Goal: Information Seeking & Learning: Learn about a topic

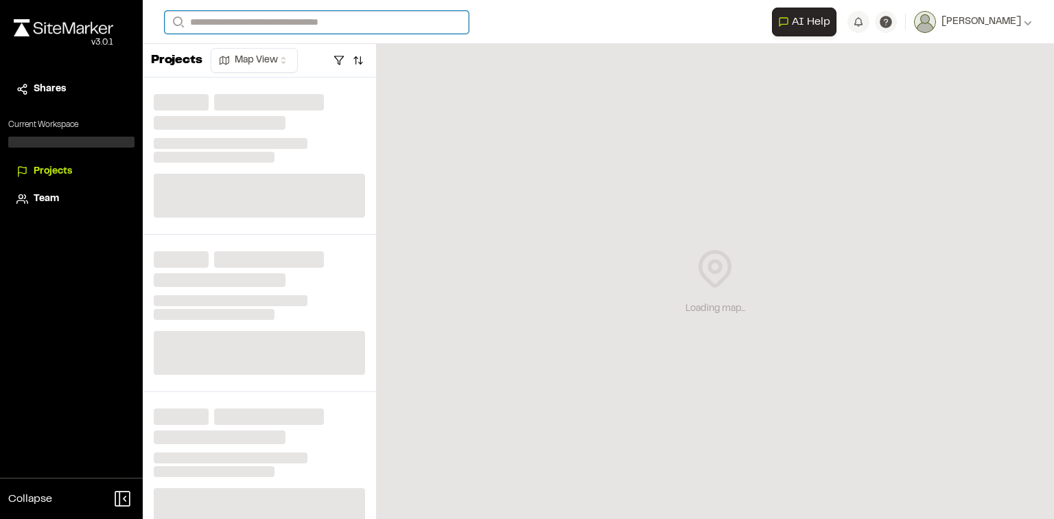
click at [366, 25] on input "Search" at bounding box center [317, 22] width 304 height 23
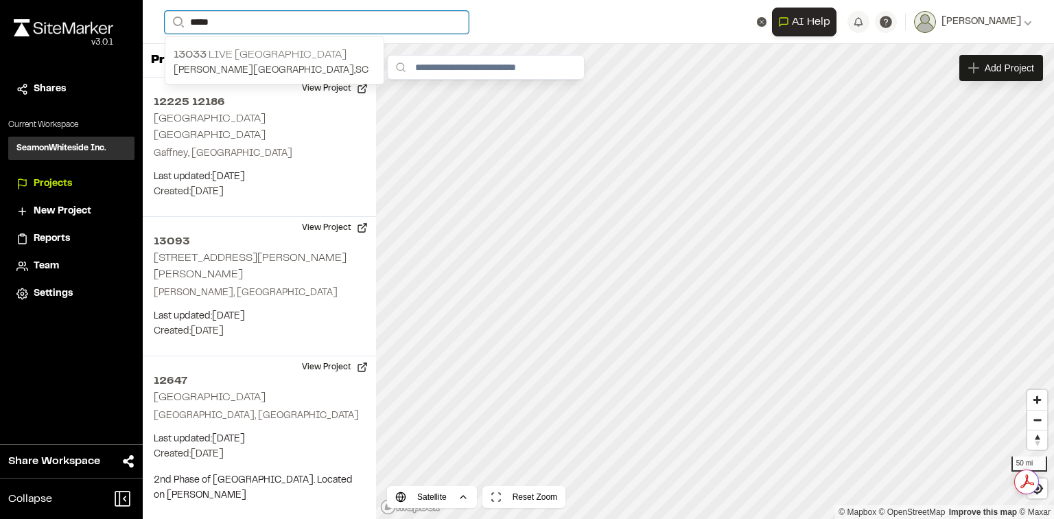
type input "*****"
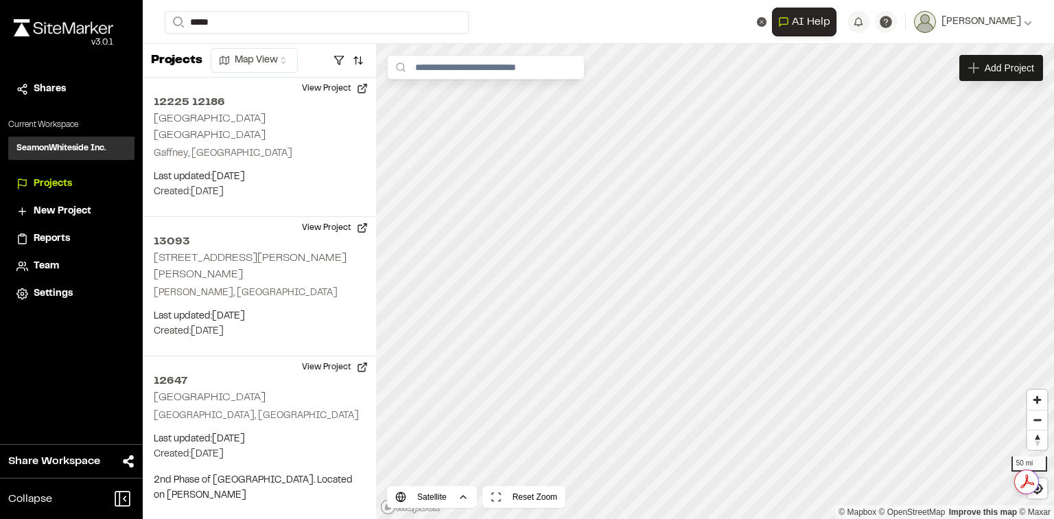
click at [331, 56] on p "[STREET_ADDRESS]" at bounding box center [275, 55] width 202 height 16
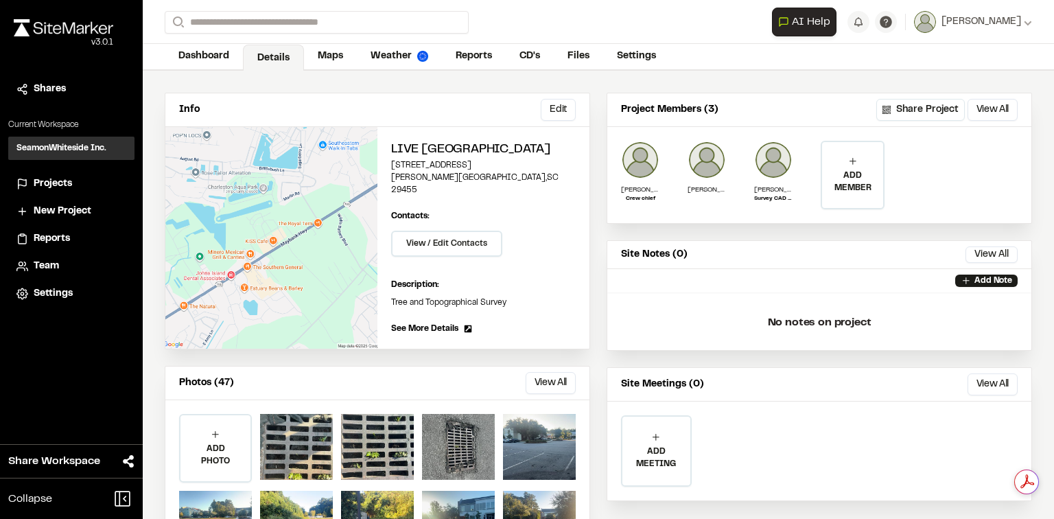
scroll to position [91, 0]
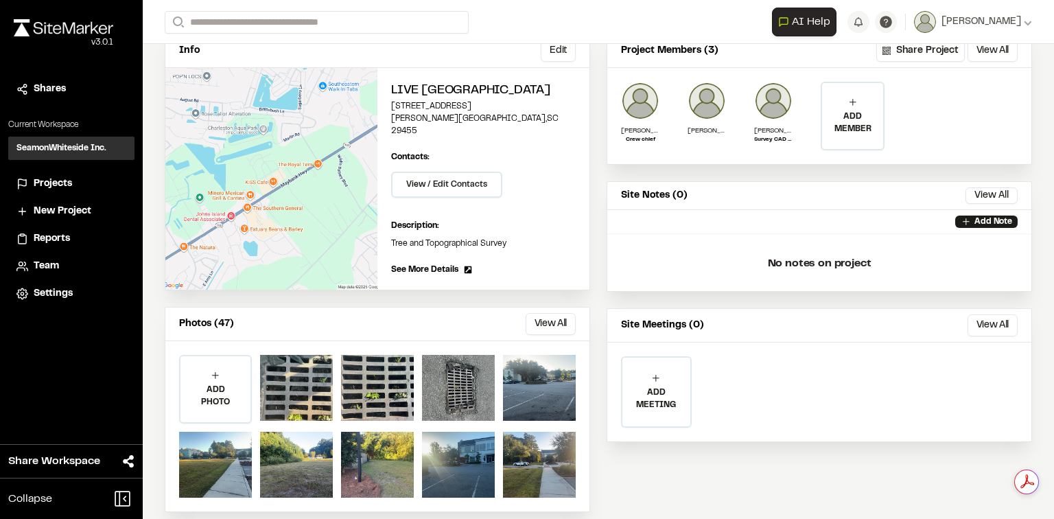
click at [558, 307] on div "Photos (47) View All ... Close Select Download Zoom to Pin Unselect Download Zo…" at bounding box center [377, 324] width 424 height 34
click at [556, 313] on button "View All" at bounding box center [551, 324] width 50 height 22
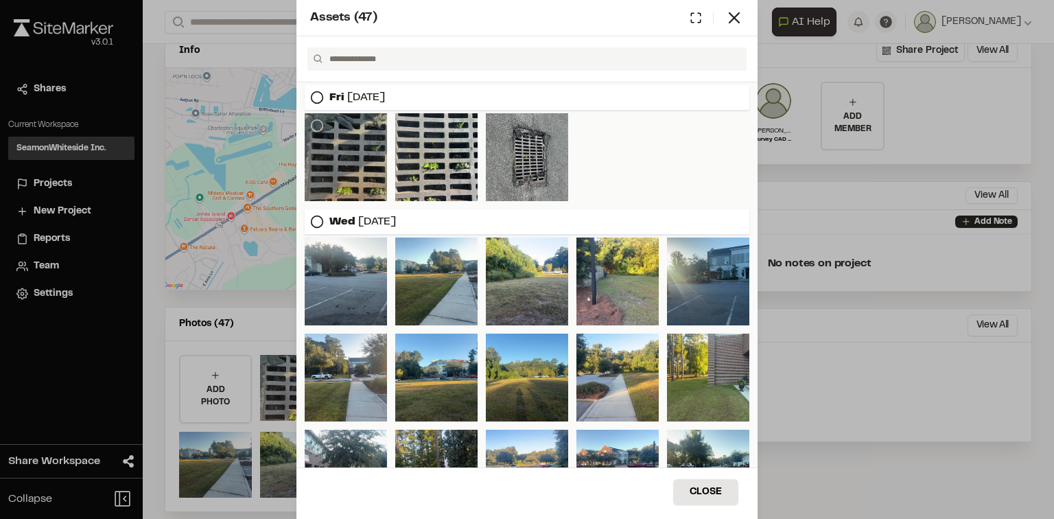
click at [357, 156] on div at bounding box center [346, 157] width 82 height 88
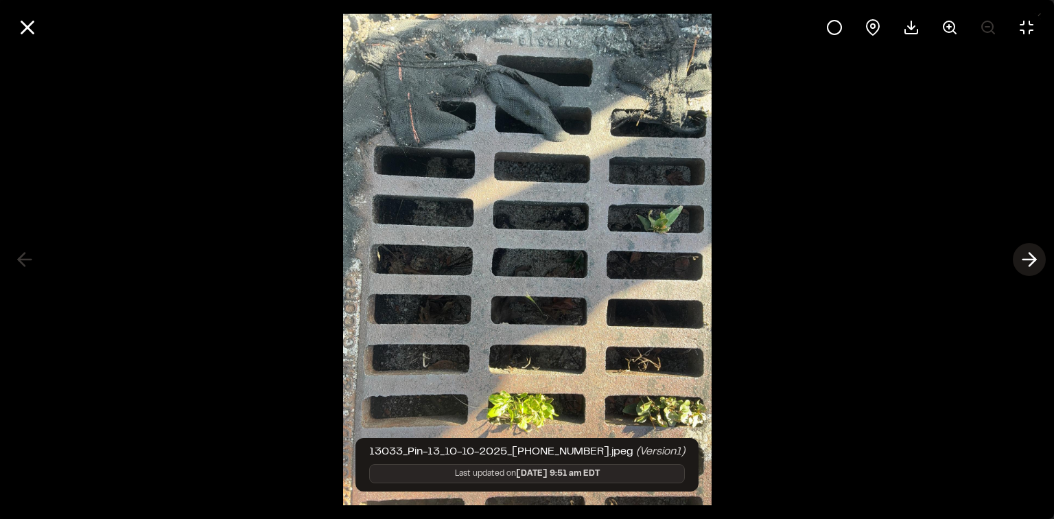
click at [1023, 263] on icon at bounding box center [1029, 259] width 22 height 23
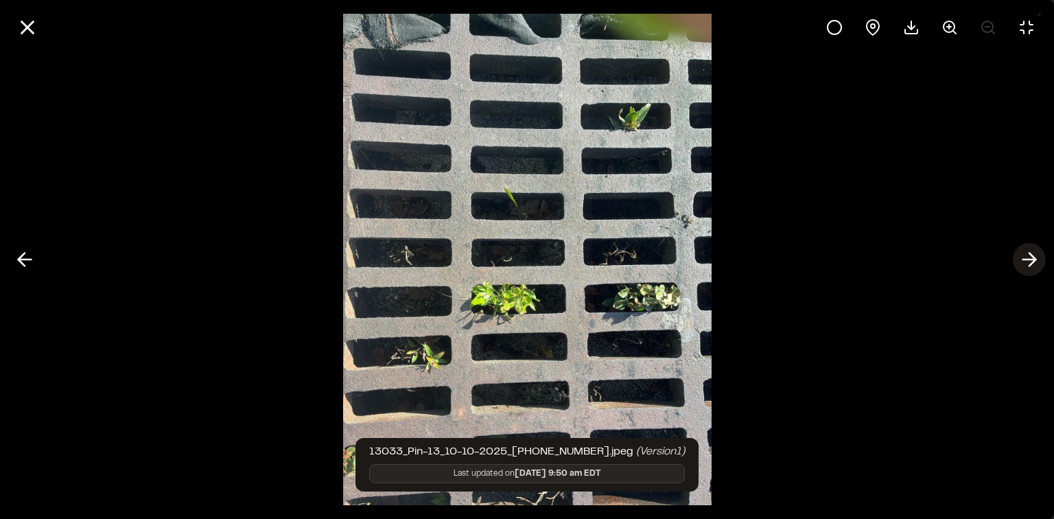
click at [1026, 261] on icon at bounding box center [1029, 259] width 22 height 23
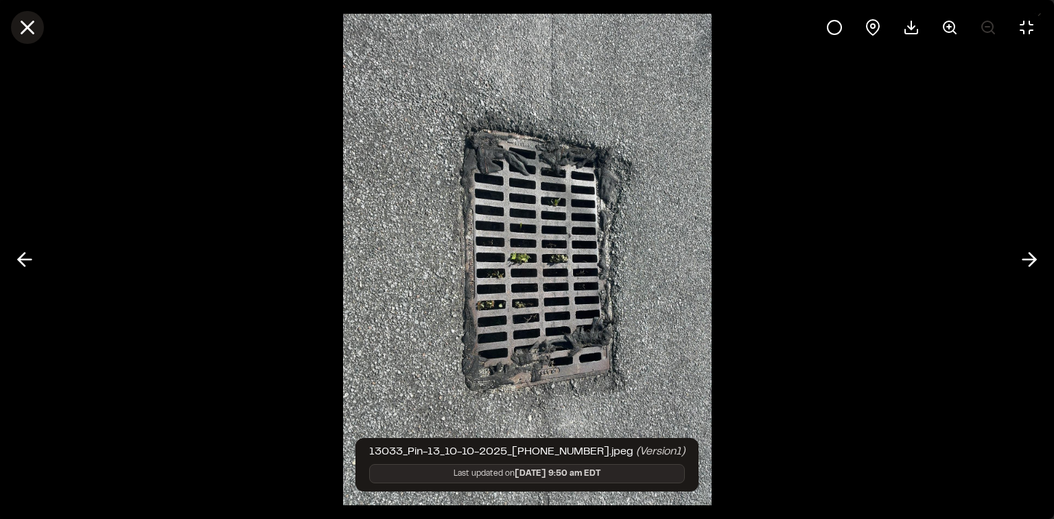
click at [23, 22] on line at bounding box center [28, 28] width 12 height 12
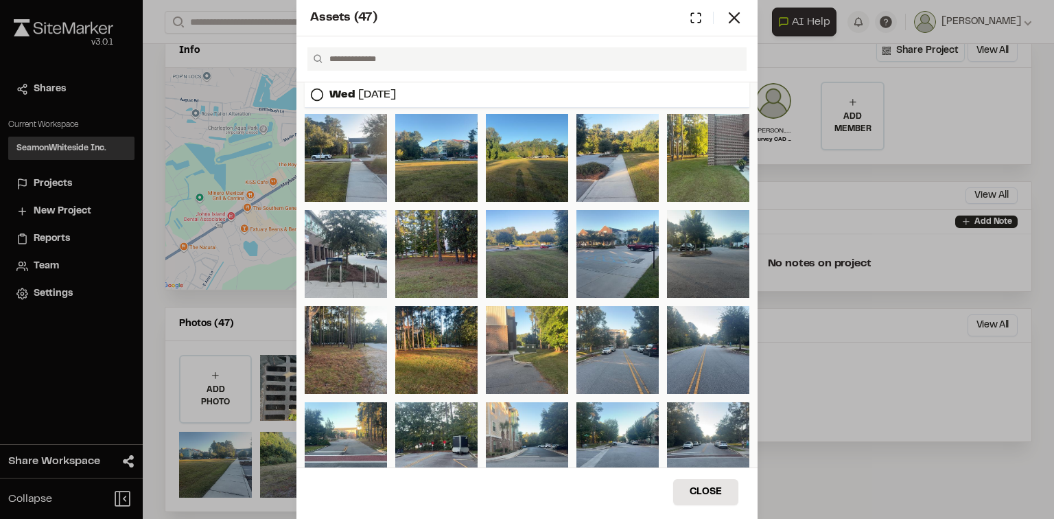
scroll to position [274, 0]
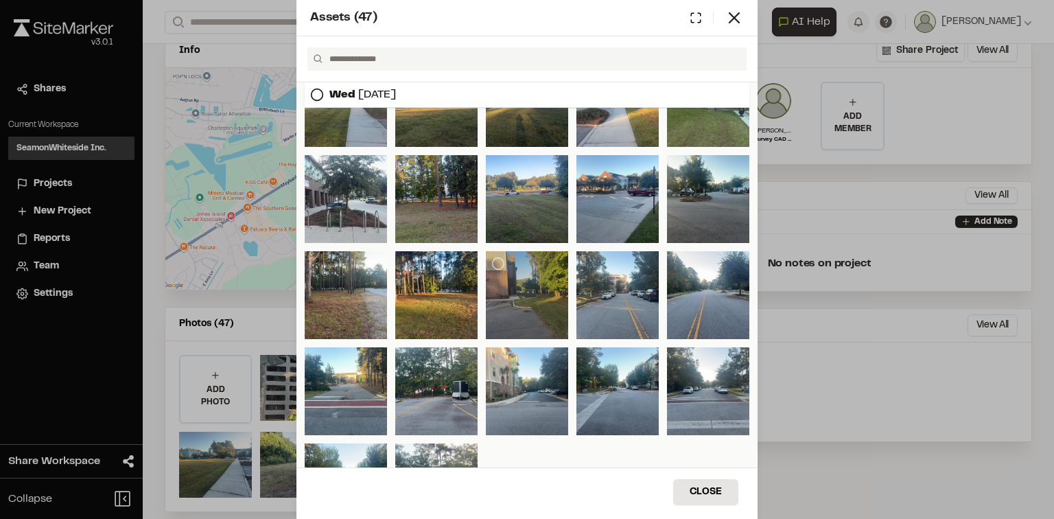
click at [493, 310] on div at bounding box center [527, 295] width 82 height 88
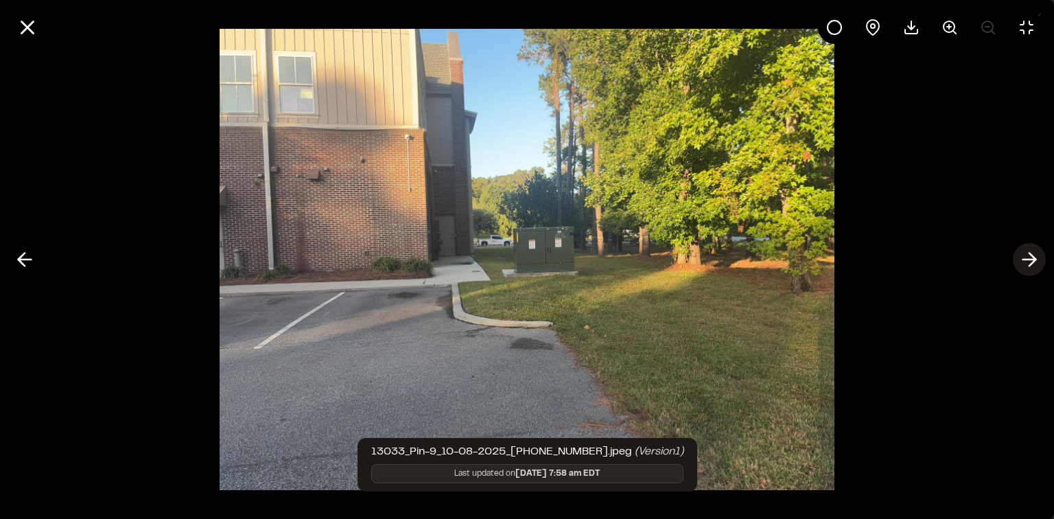
click at [1026, 255] on icon at bounding box center [1029, 259] width 22 height 23
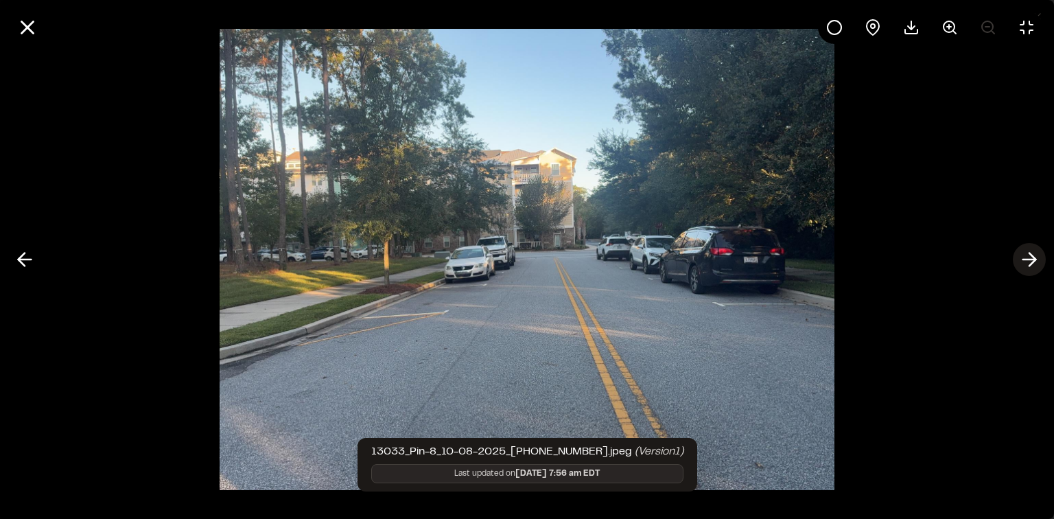
click at [1026, 255] on icon at bounding box center [1029, 259] width 22 height 23
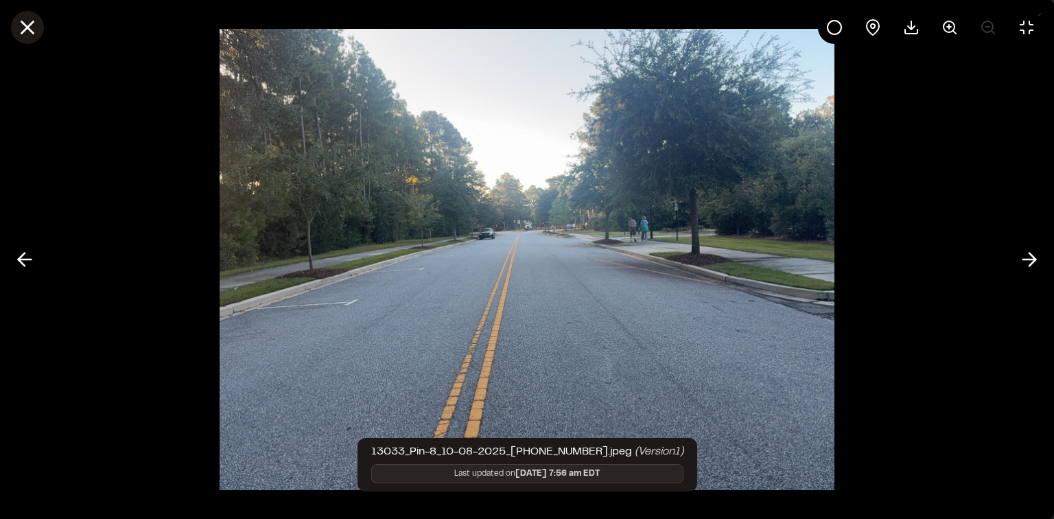
click at [33, 27] on icon at bounding box center [27, 27] width 23 height 23
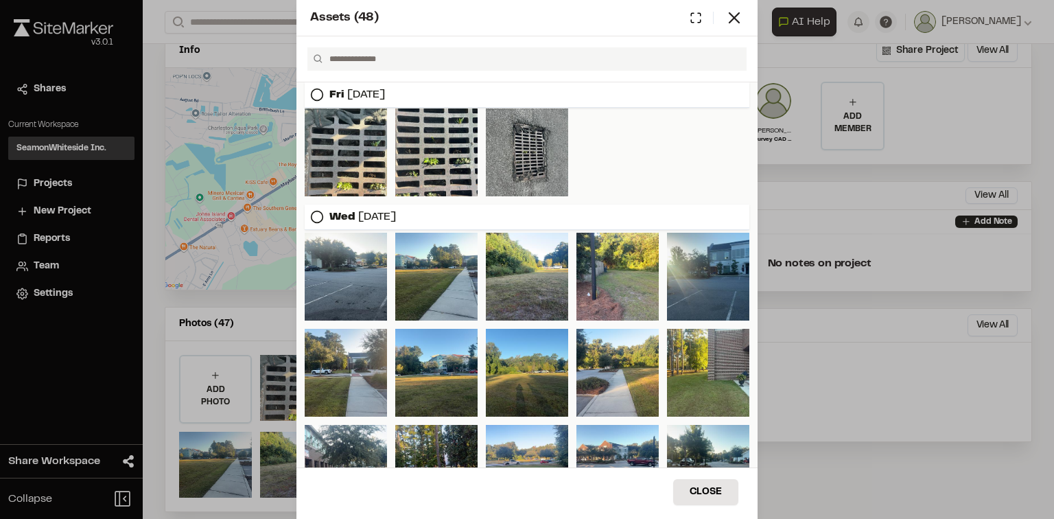
scroll to position [0, 0]
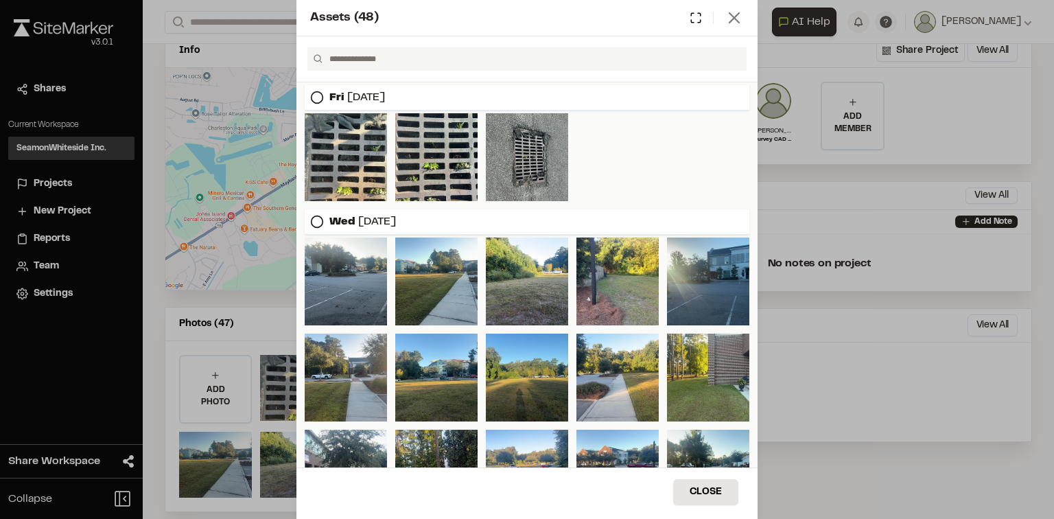
click at [733, 20] on line at bounding box center [734, 18] width 10 height 10
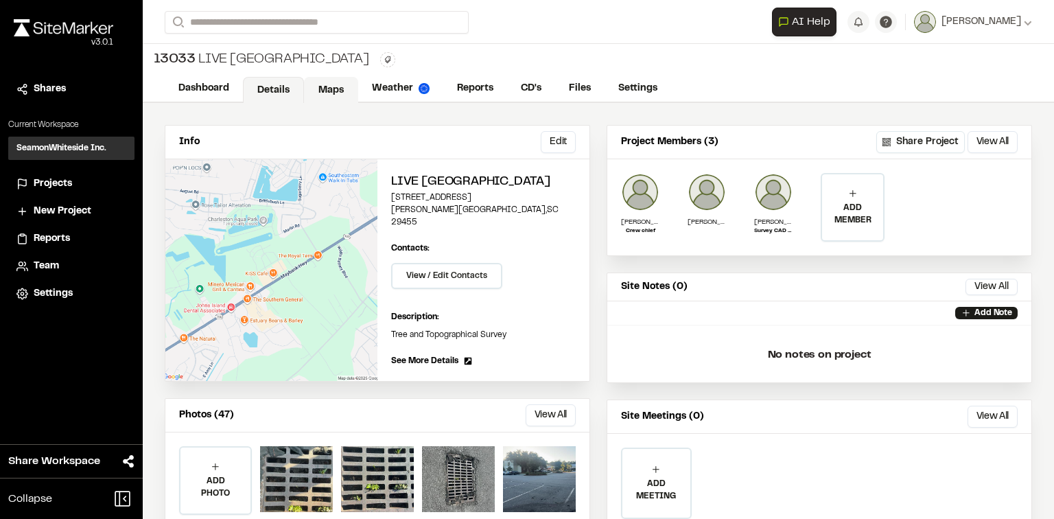
click at [325, 90] on link "Maps" at bounding box center [331, 90] width 54 height 26
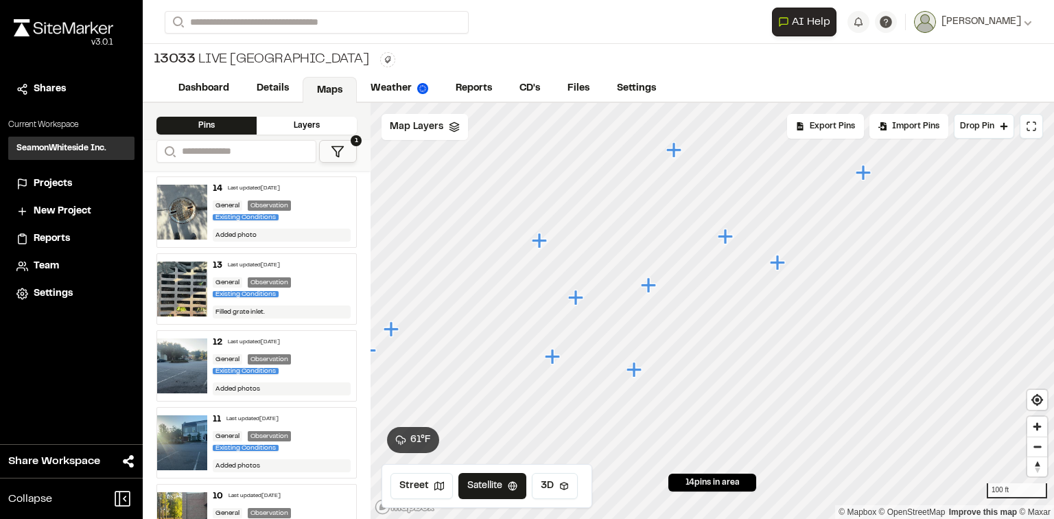
click at [777, 261] on icon "Map marker" at bounding box center [777, 262] width 15 height 15
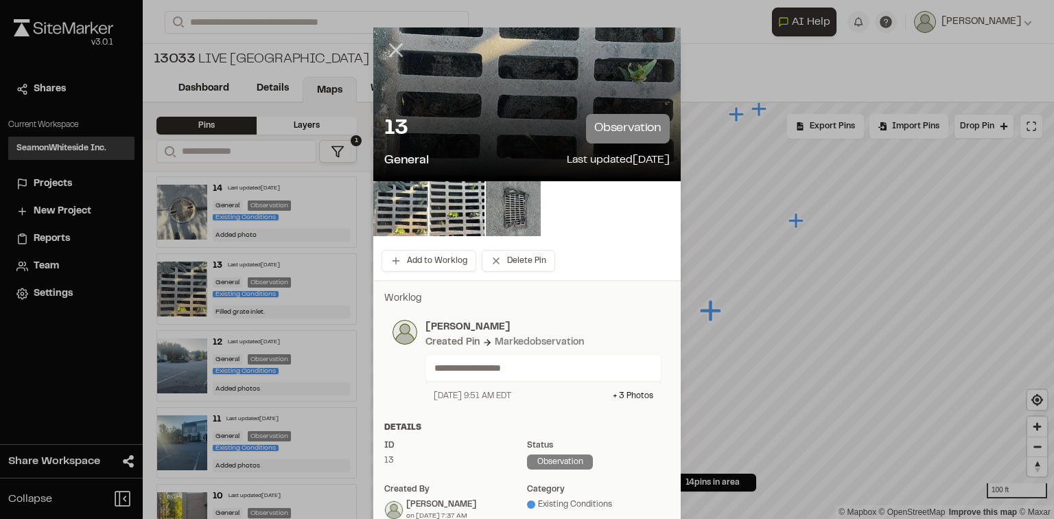
click at [394, 43] on icon at bounding box center [395, 49] width 23 height 23
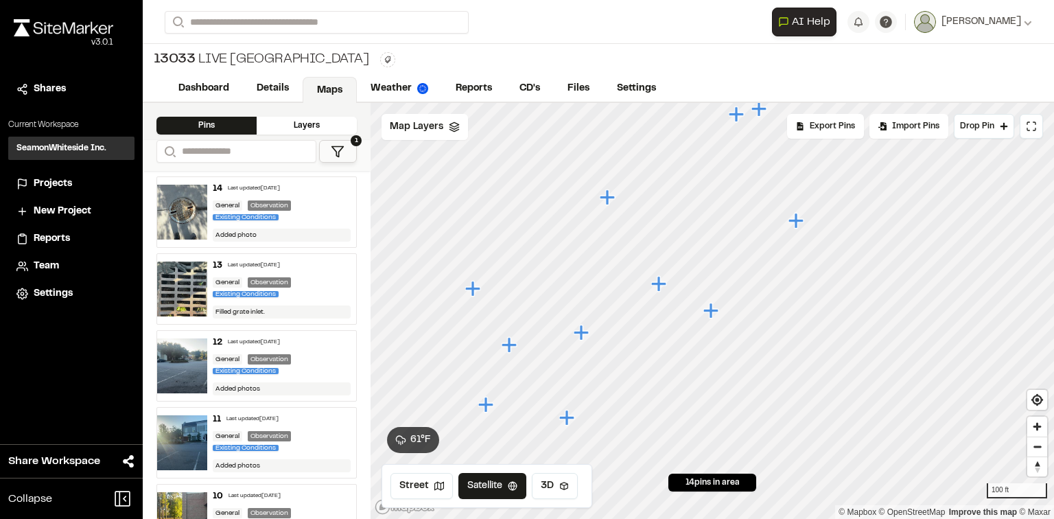
click at [661, 284] on icon "Map marker" at bounding box center [658, 283] width 15 height 15
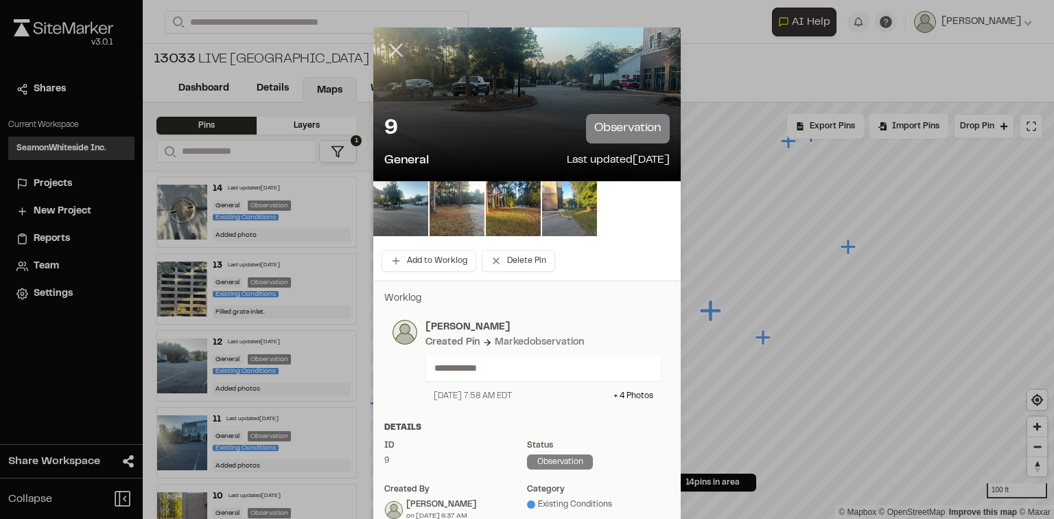
click at [396, 44] on icon at bounding box center [395, 49] width 23 height 23
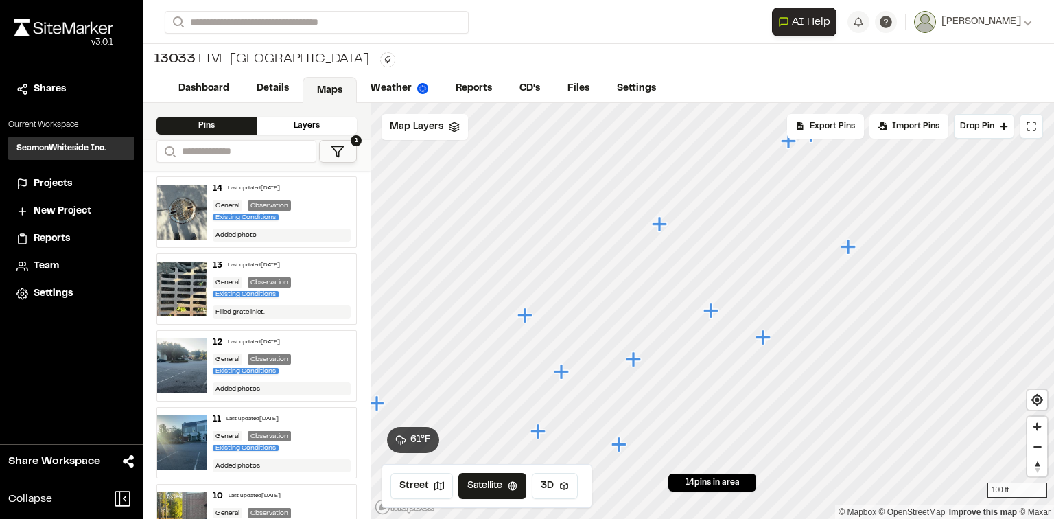
click at [851, 248] on icon "Map marker" at bounding box center [847, 246] width 15 height 15
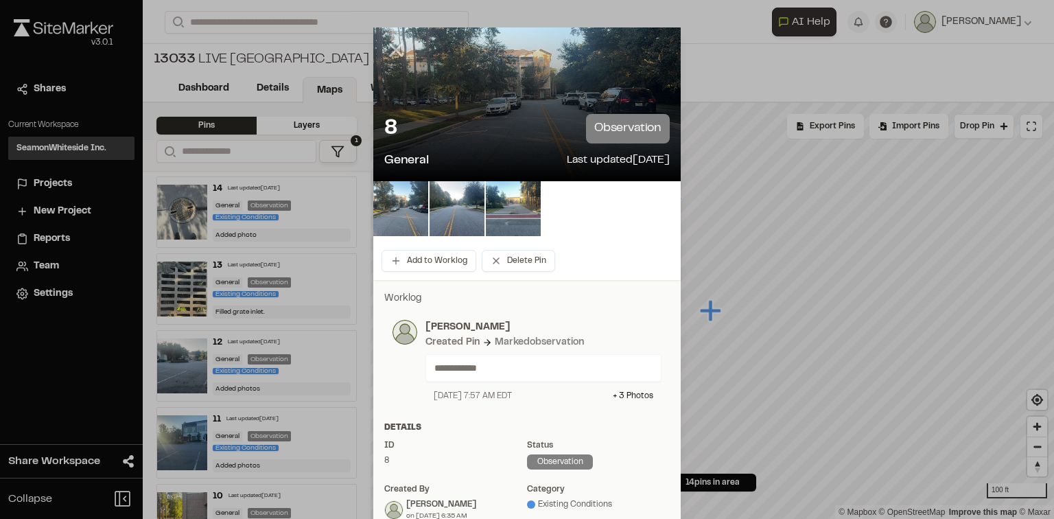
click at [395, 50] on icon at bounding box center [395, 49] width 23 height 23
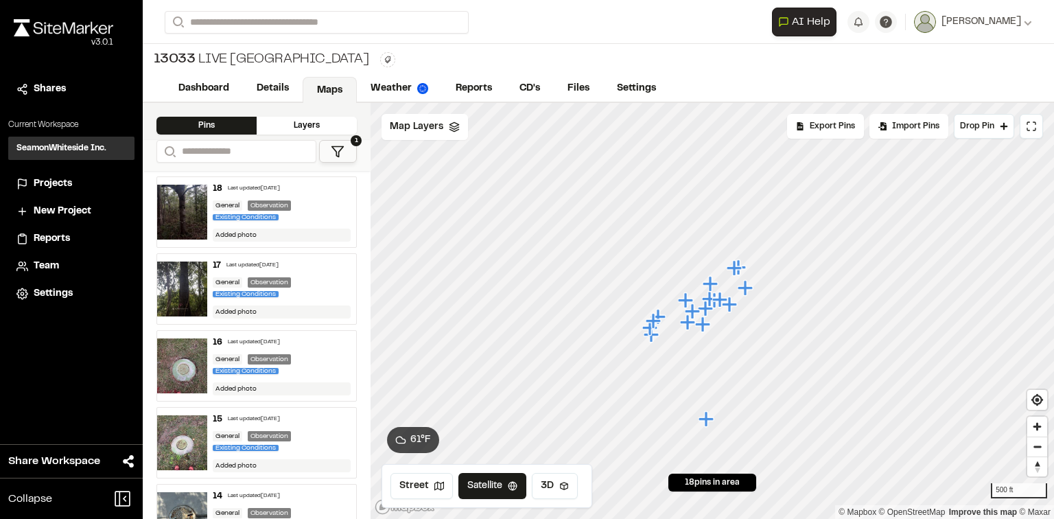
click at [316, 217] on div "General Observation Existing Conditions" at bounding box center [282, 211] width 139 height 23
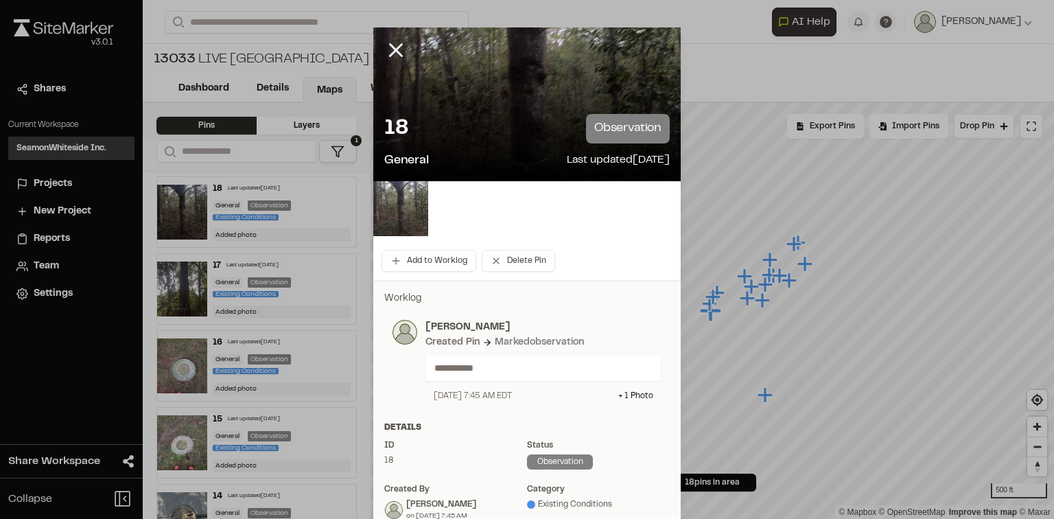
click at [394, 202] on img at bounding box center [400, 208] width 55 height 55
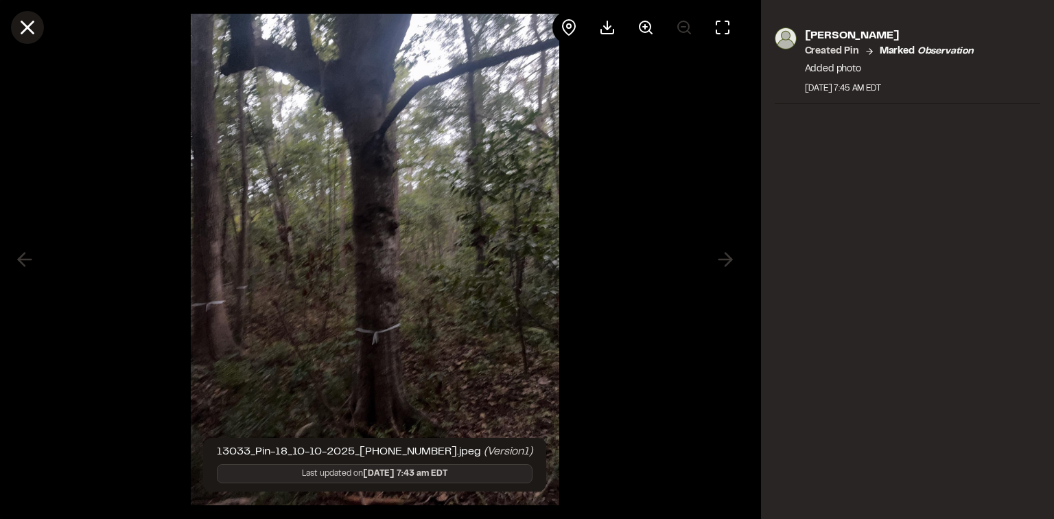
click at [26, 25] on line at bounding box center [28, 28] width 12 height 12
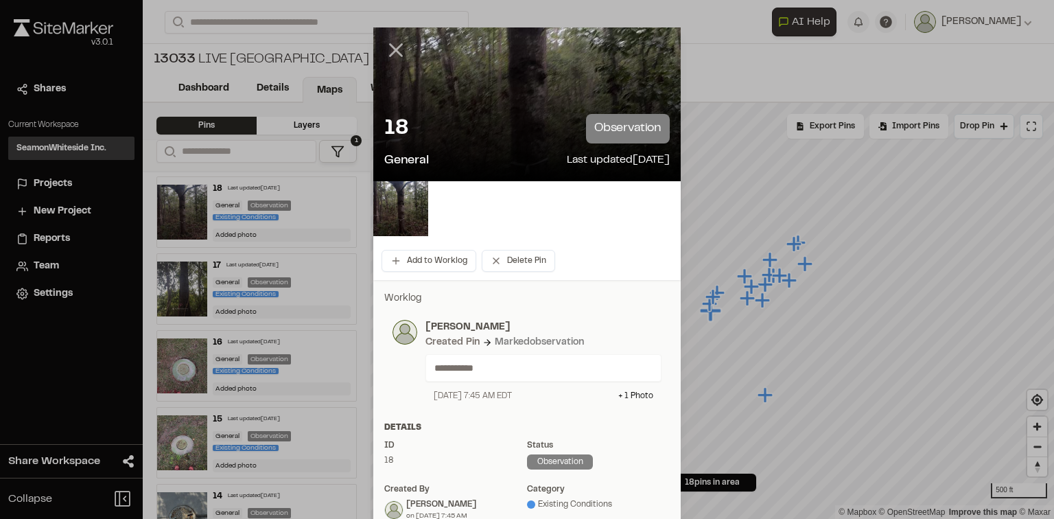
click at [388, 49] on icon at bounding box center [395, 49] width 23 height 23
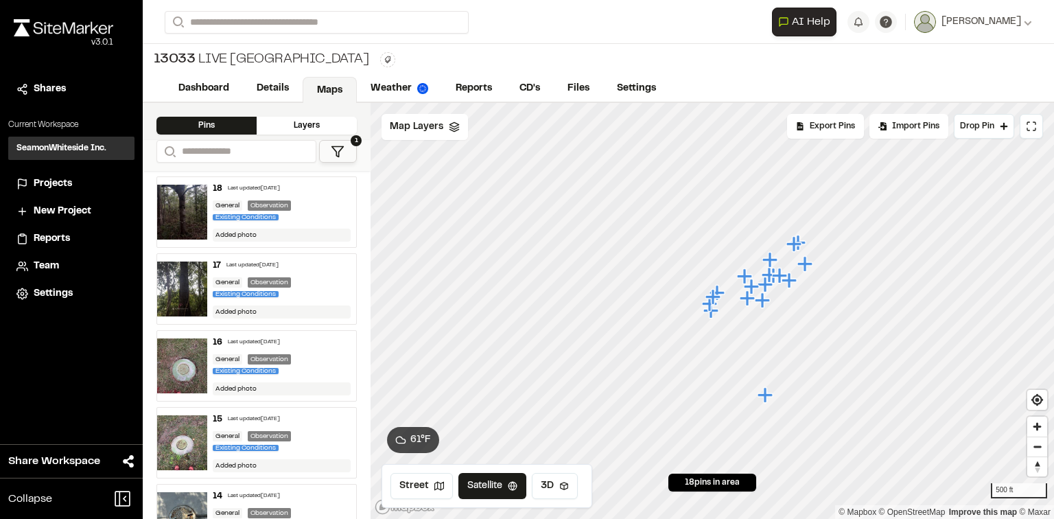
click at [309, 277] on div "General Observation Existing Conditions" at bounding box center [282, 288] width 139 height 23
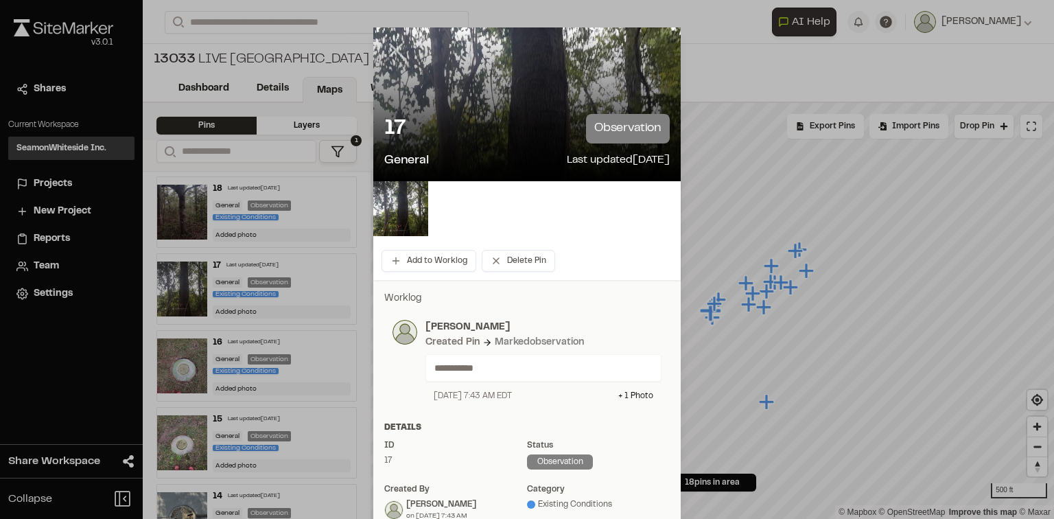
click at [389, 58] on icon at bounding box center [395, 49] width 23 height 23
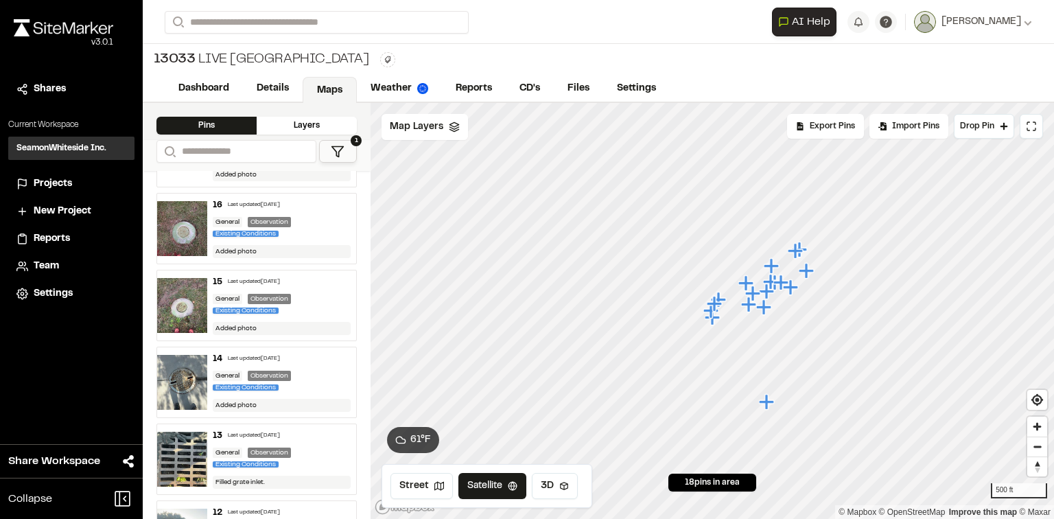
scroll to position [165, 0]
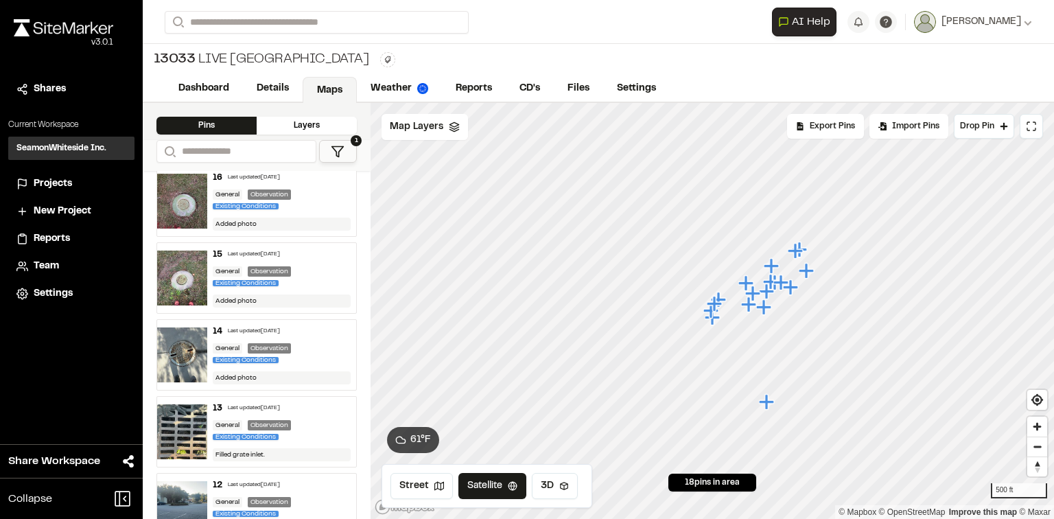
click at [316, 346] on div "General Observation Existing Conditions" at bounding box center [282, 354] width 139 height 23
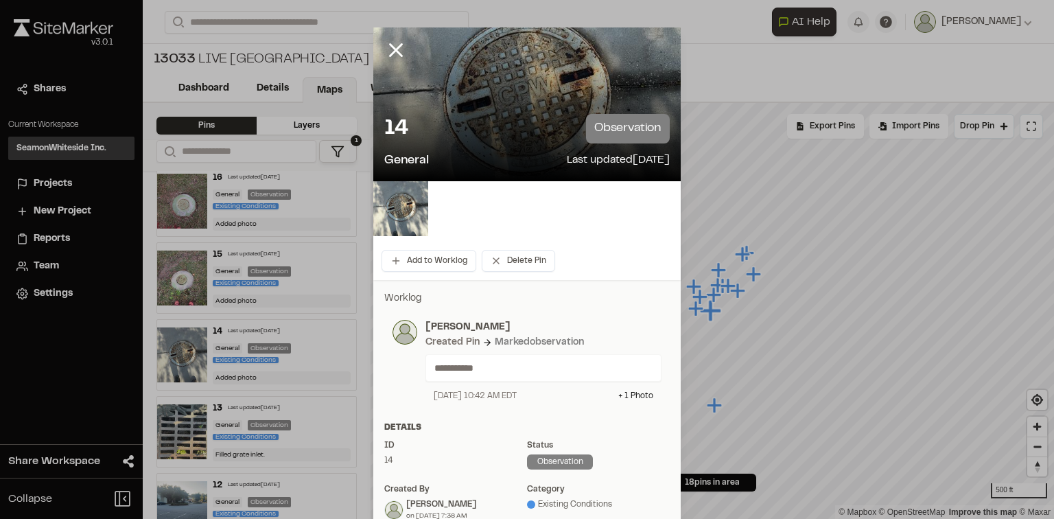
drag, startPoint x: 395, startPoint y: 50, endPoint x: 386, endPoint y: 56, distance: 10.3
click at [395, 50] on icon at bounding box center [395, 49] width 23 height 23
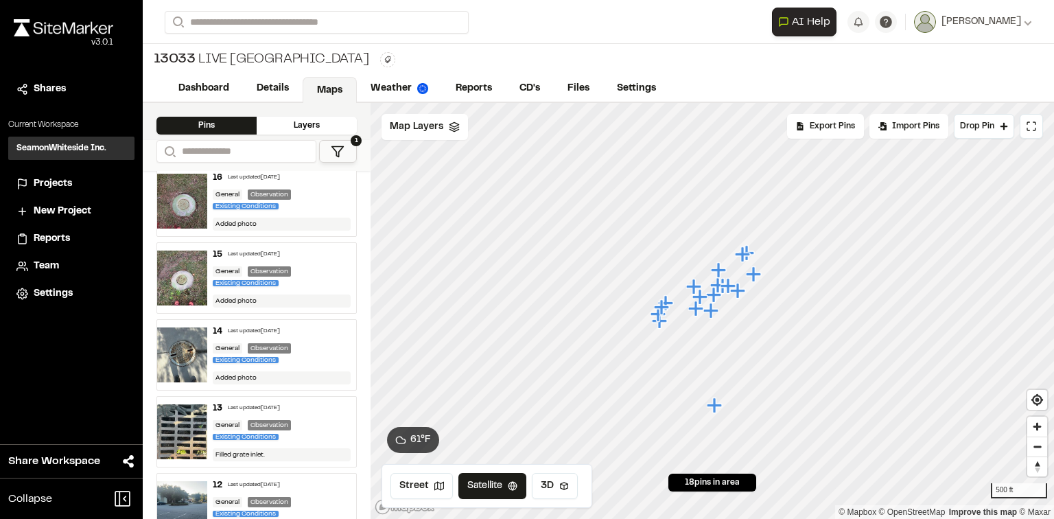
click at [301, 266] on div "General Observation Existing Conditions" at bounding box center [282, 277] width 139 height 23
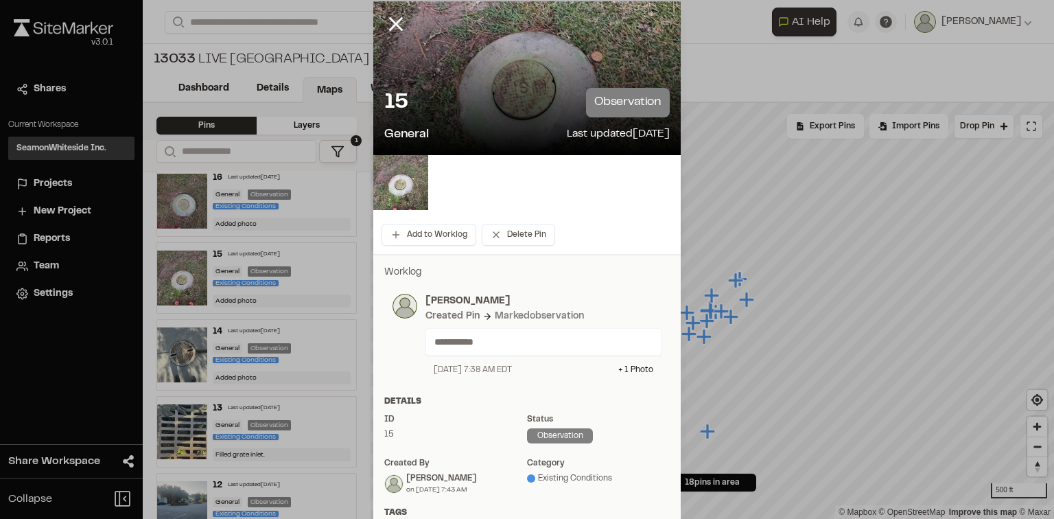
scroll to position [0, 0]
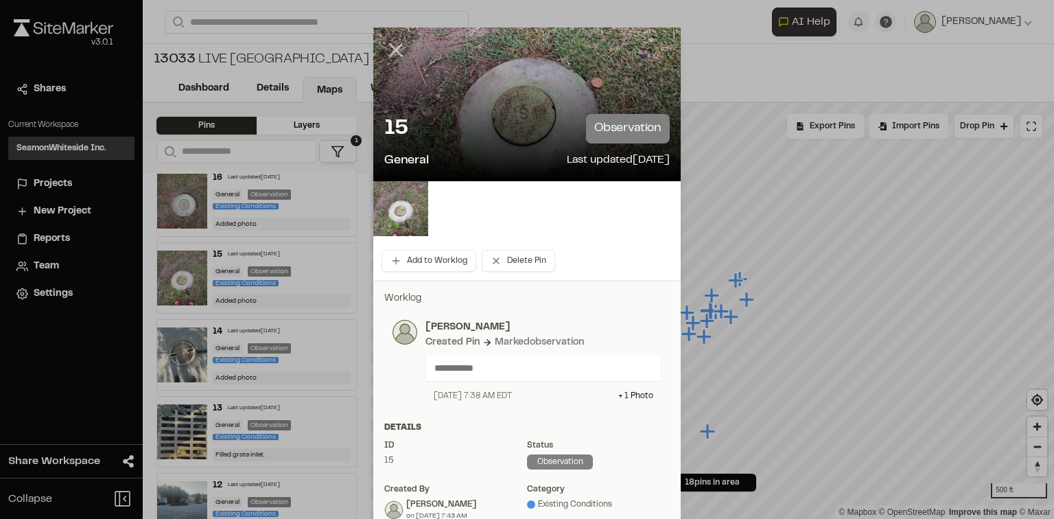
click at [390, 47] on line at bounding box center [396, 51] width 12 height 12
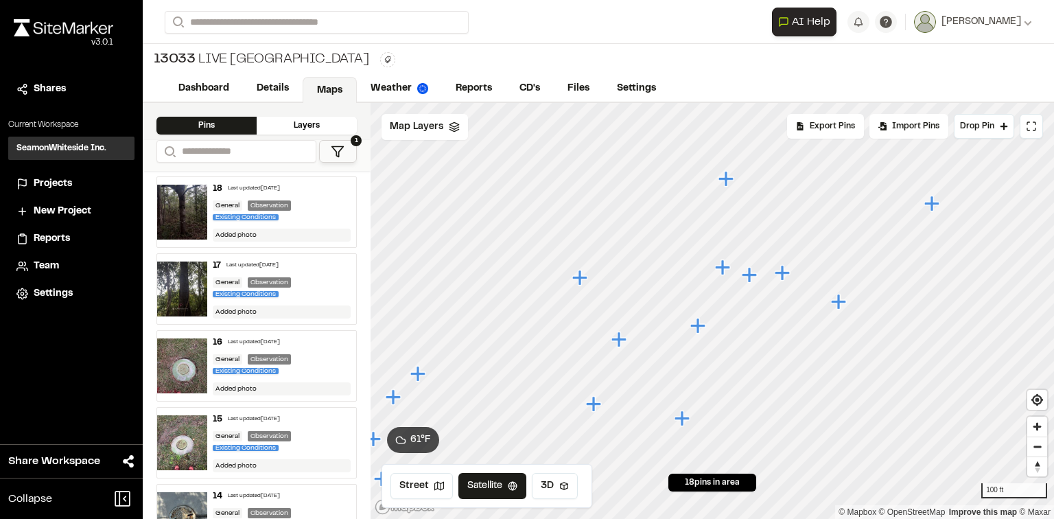
click at [722, 268] on icon "Map marker" at bounding box center [722, 266] width 15 height 15
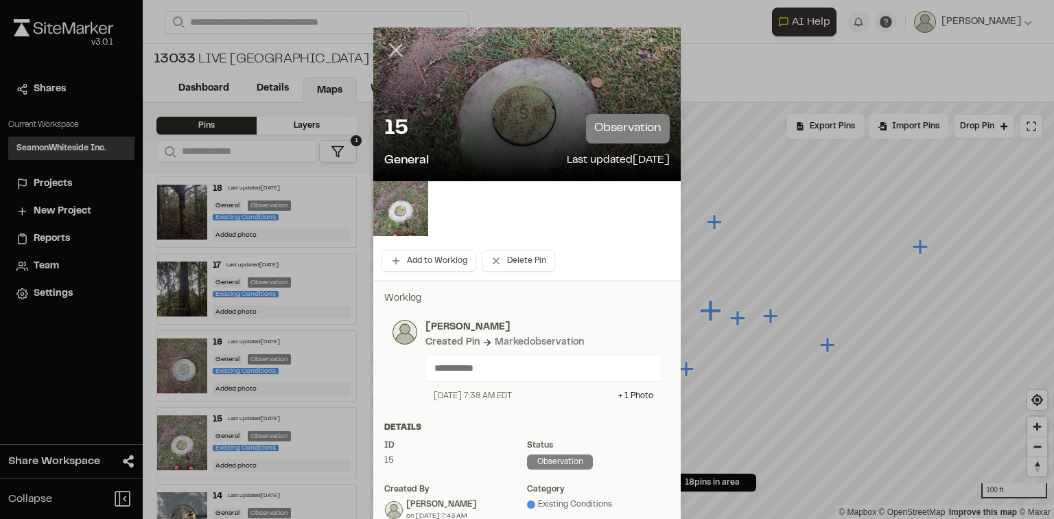
click at [395, 47] on line at bounding box center [396, 51] width 12 height 12
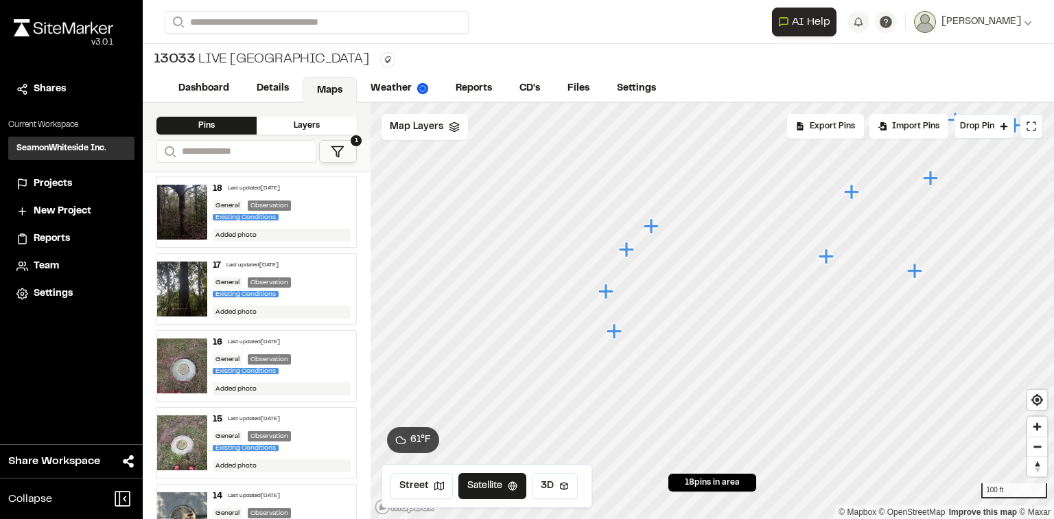
click at [609, 338] on icon "Map marker" at bounding box center [616, 331] width 18 height 18
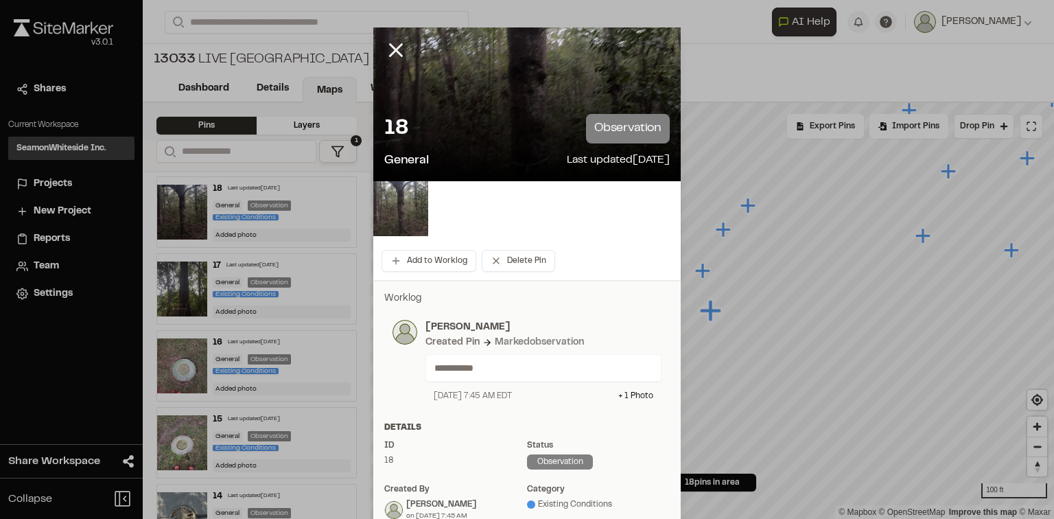
click at [403, 217] on img at bounding box center [400, 208] width 55 height 55
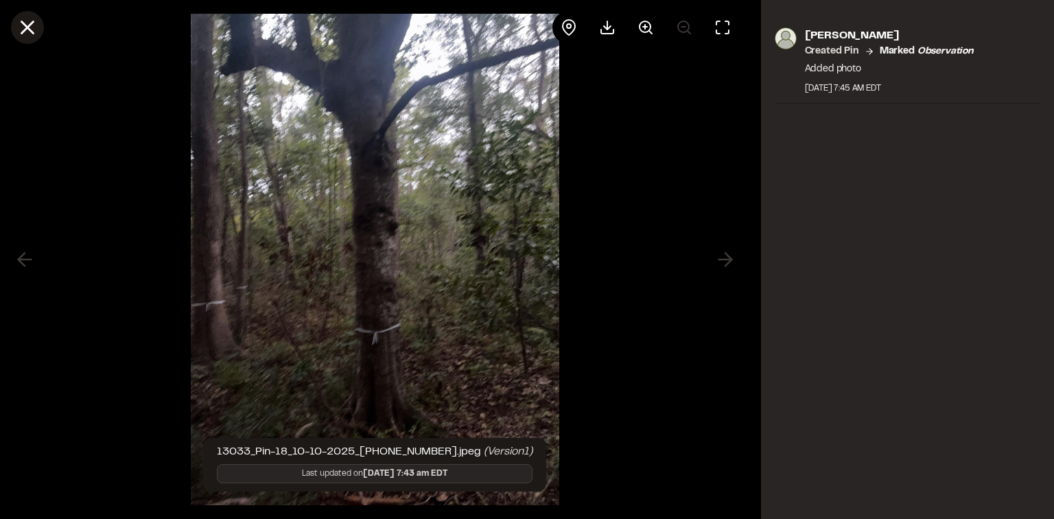
click at [32, 21] on icon at bounding box center [27, 27] width 23 height 23
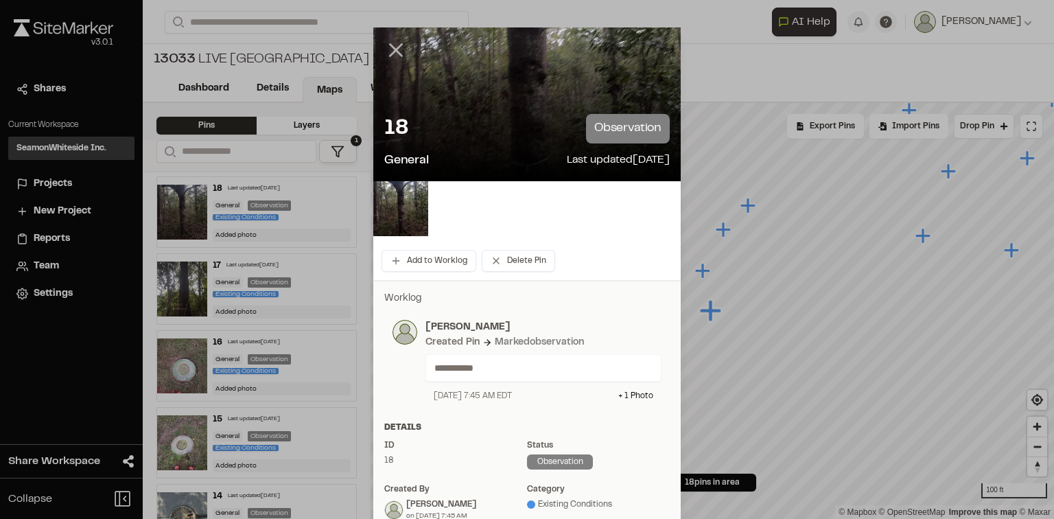
click at [397, 40] on icon at bounding box center [395, 49] width 23 height 23
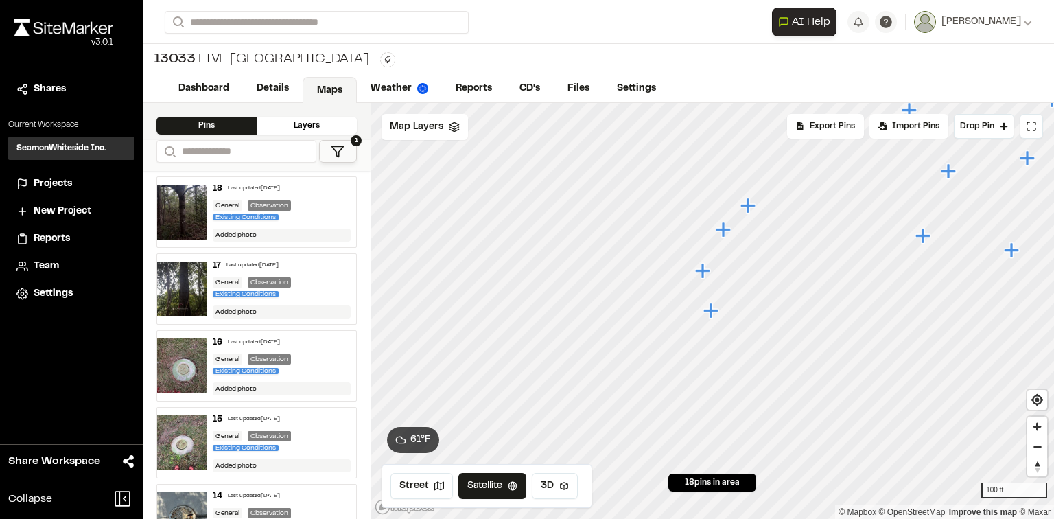
click at [703, 272] on icon "Map marker" at bounding box center [702, 270] width 15 height 15
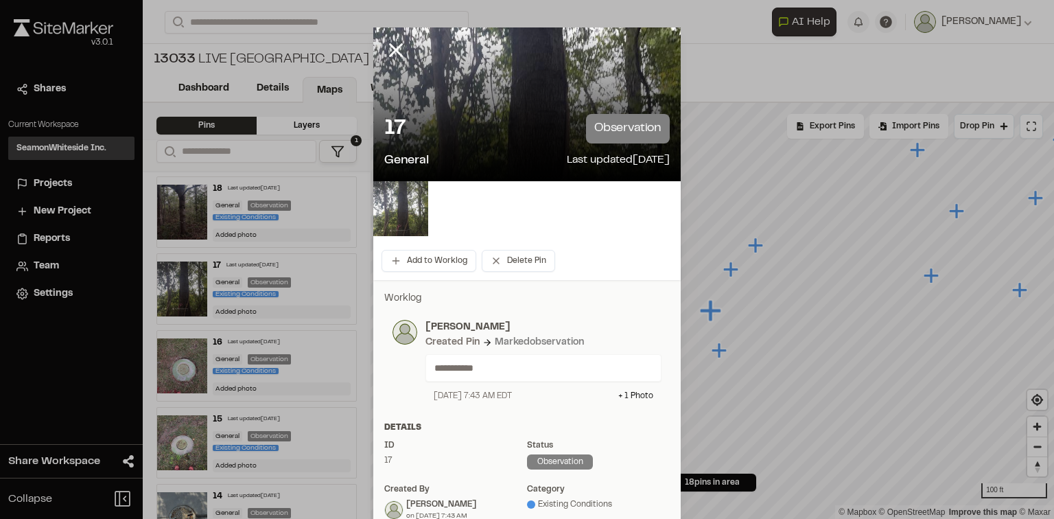
click at [403, 214] on img at bounding box center [400, 208] width 55 height 55
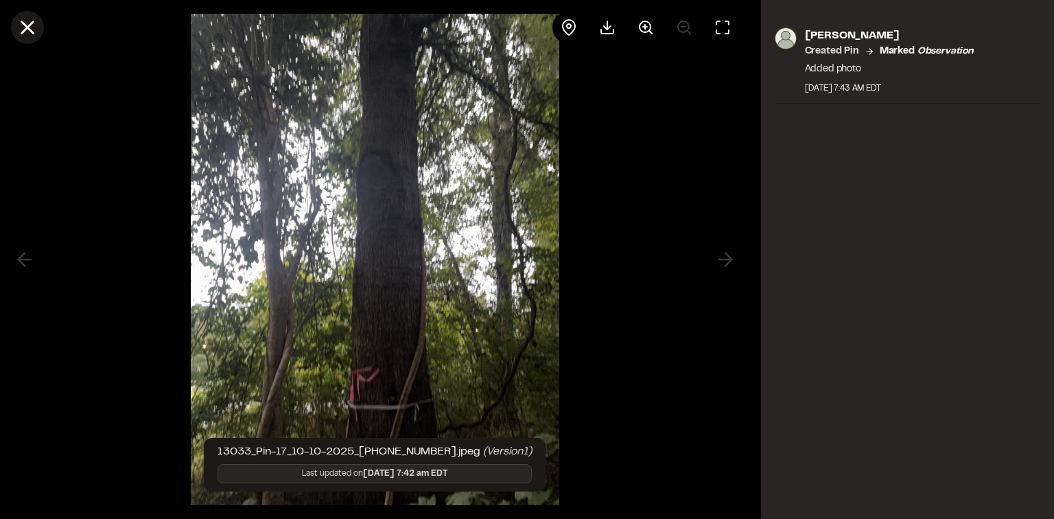
click at [23, 31] on line at bounding box center [28, 28] width 12 height 12
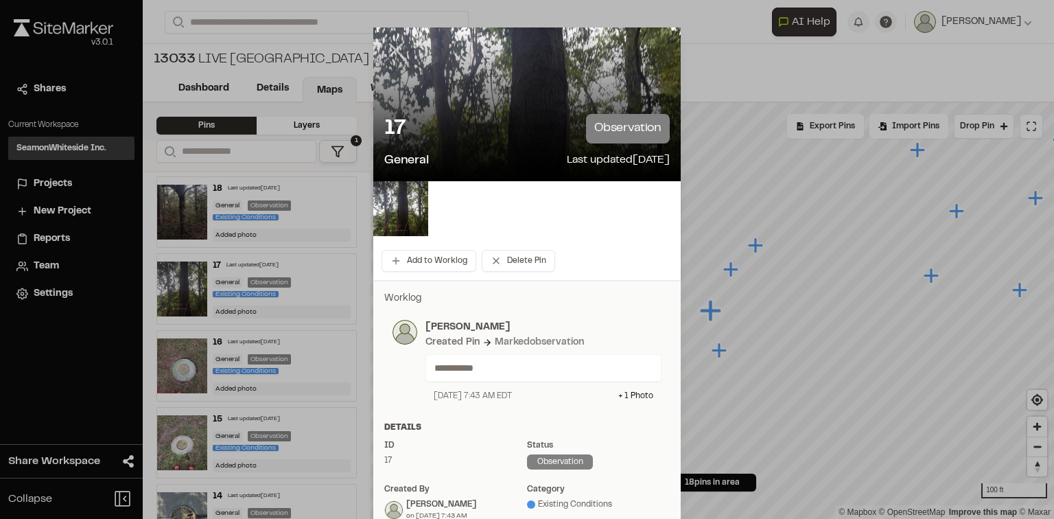
click at [387, 51] on icon at bounding box center [395, 49] width 23 height 23
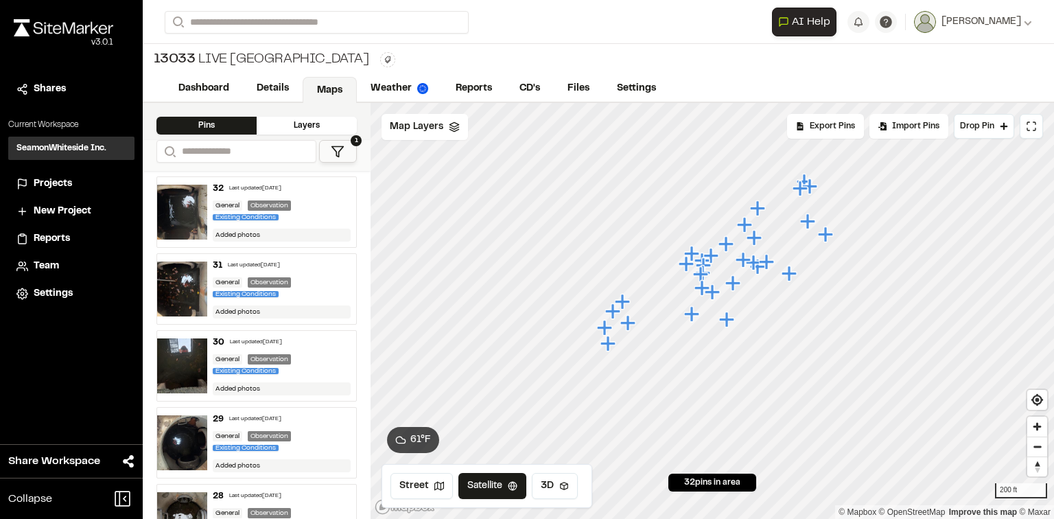
click at [298, 211] on div "General Observation Existing Conditions" at bounding box center [282, 211] width 139 height 23
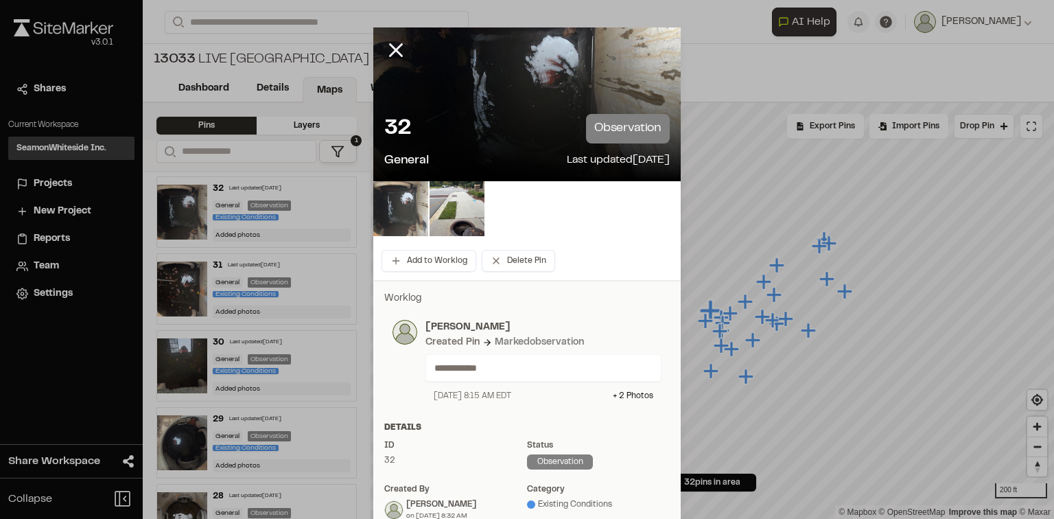
click at [398, 203] on img at bounding box center [400, 208] width 55 height 55
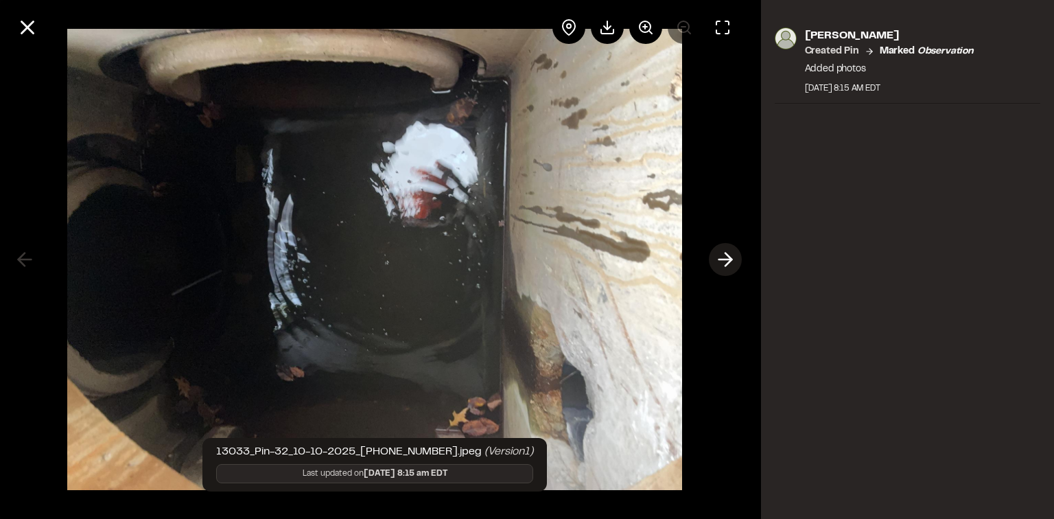
click at [726, 255] on polyline at bounding box center [728, 259] width 6 height 13
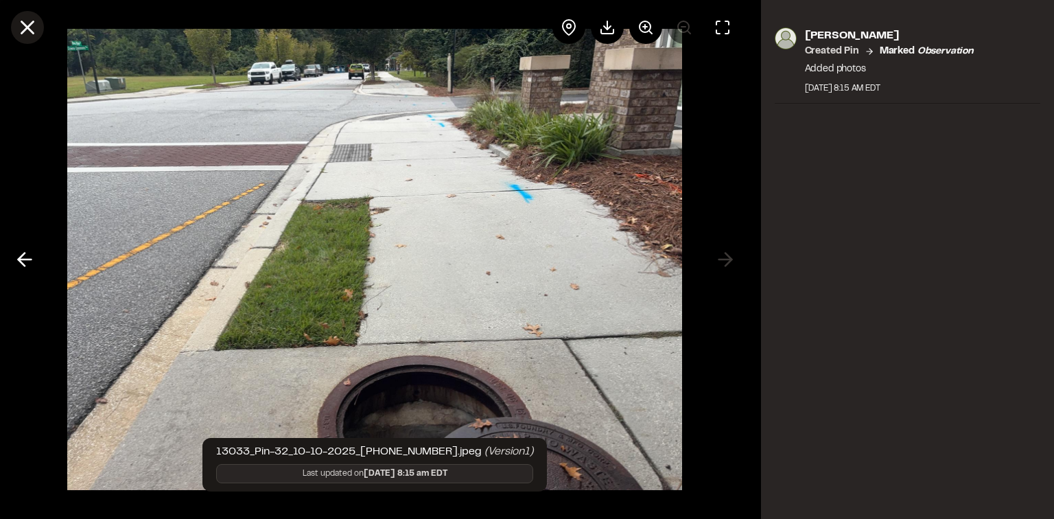
click at [26, 25] on line at bounding box center [28, 28] width 12 height 12
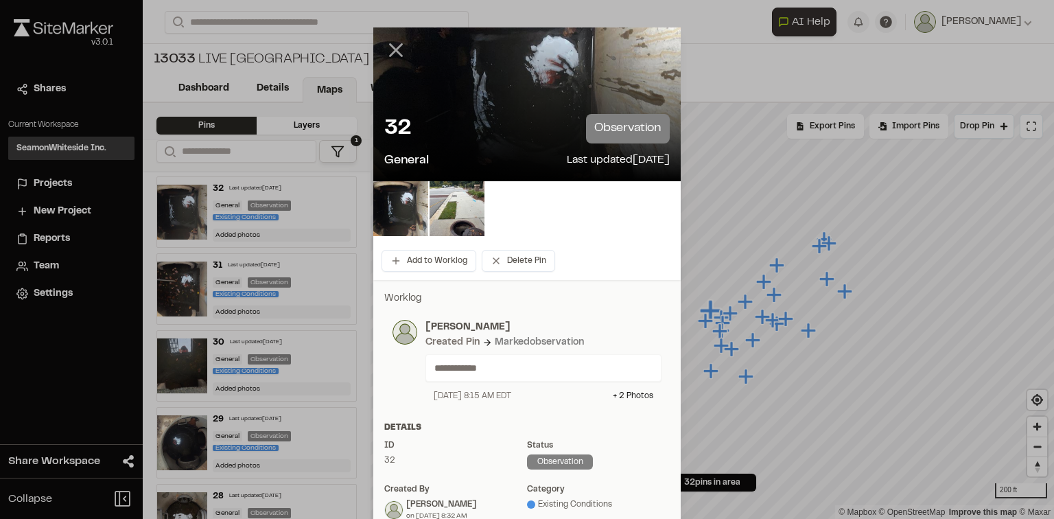
click at [395, 42] on icon at bounding box center [395, 49] width 23 height 23
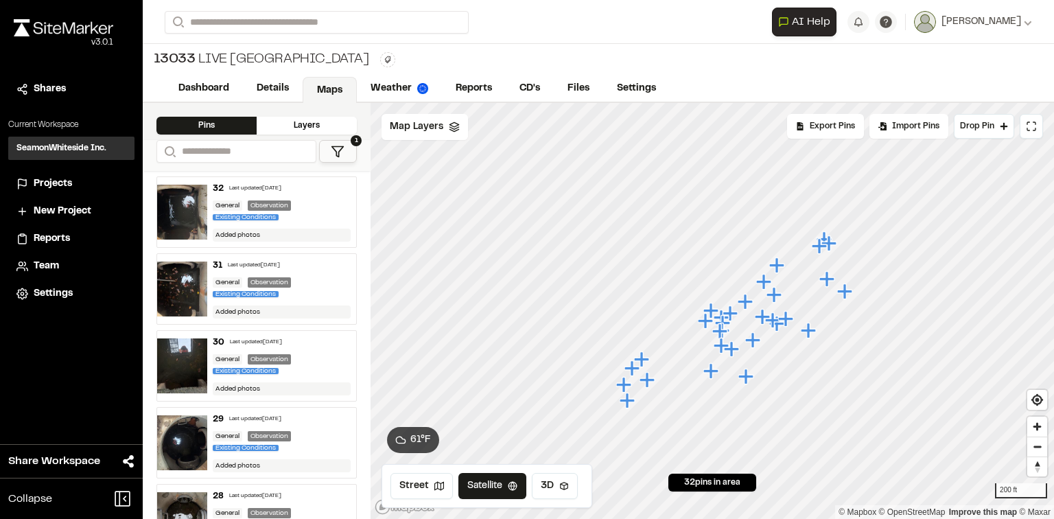
click at [312, 427] on div "29 Last updated Oct 10, 2025 General Observation Existing Conditions Added phot…" at bounding box center [282, 443] width 150 height 70
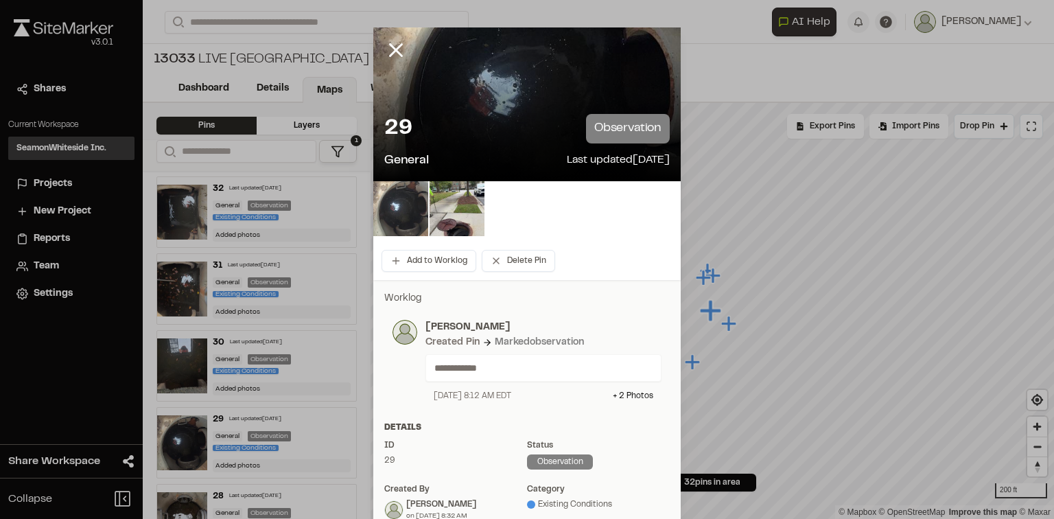
click at [397, 217] on img at bounding box center [400, 208] width 55 height 55
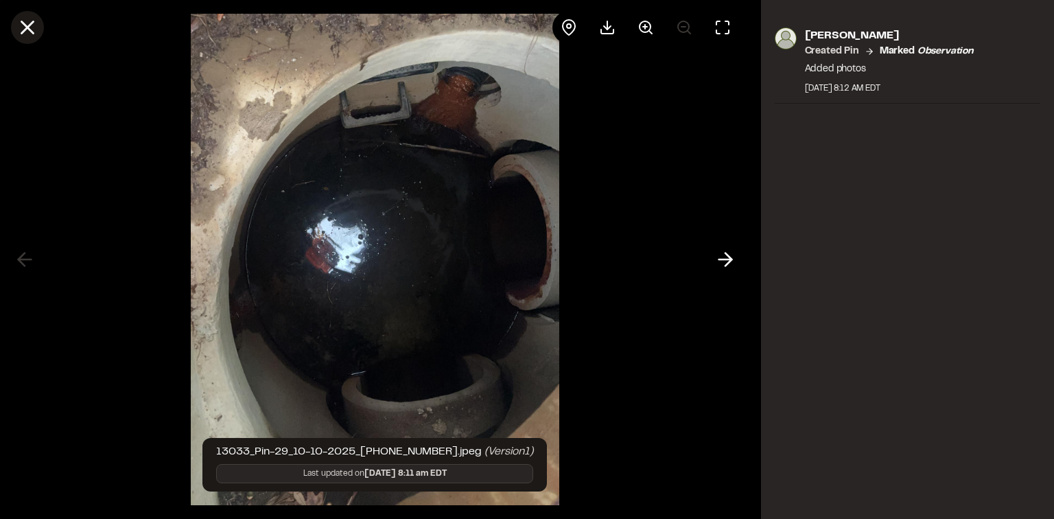
click at [33, 18] on icon at bounding box center [27, 27] width 23 height 23
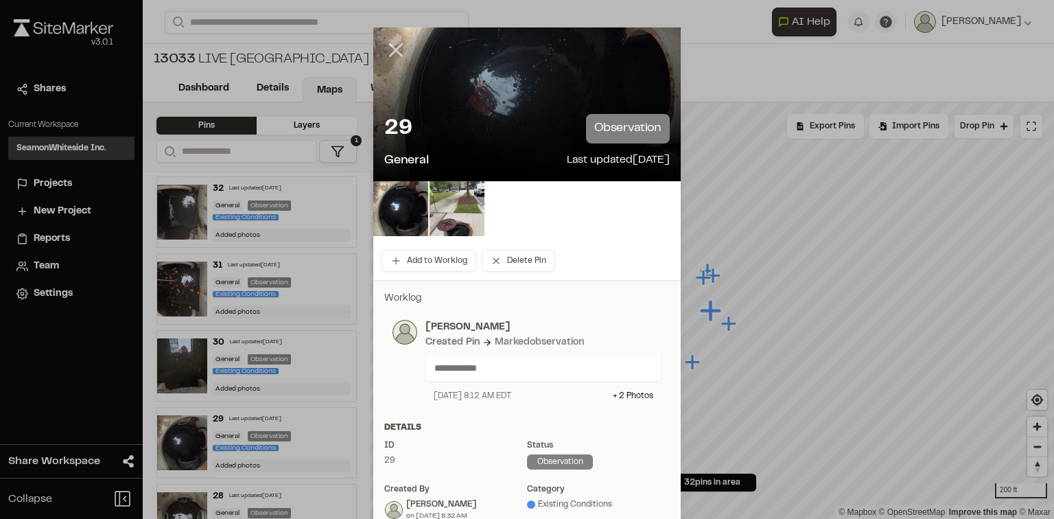
click at [390, 41] on icon at bounding box center [395, 49] width 23 height 23
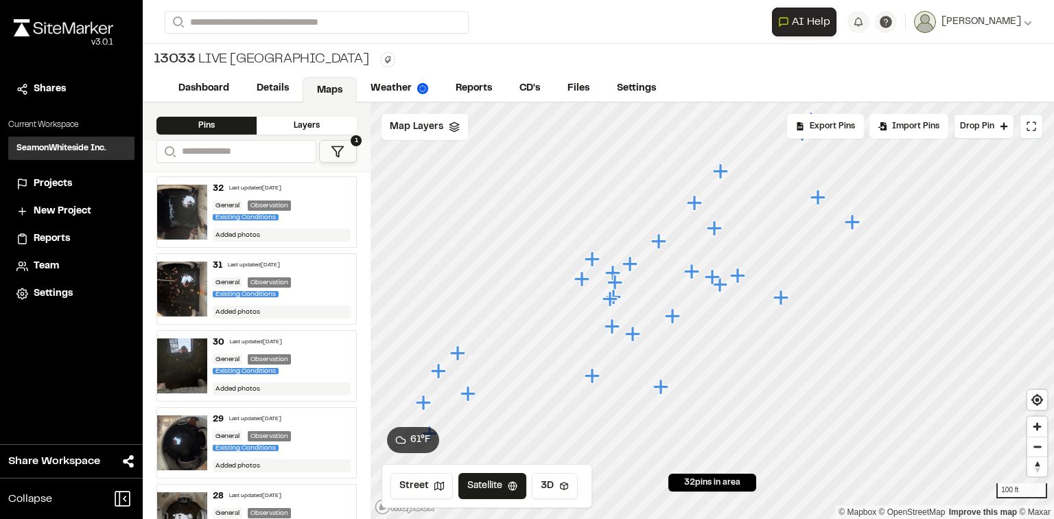
click at [676, 315] on icon "Map marker" at bounding box center [672, 315] width 15 height 15
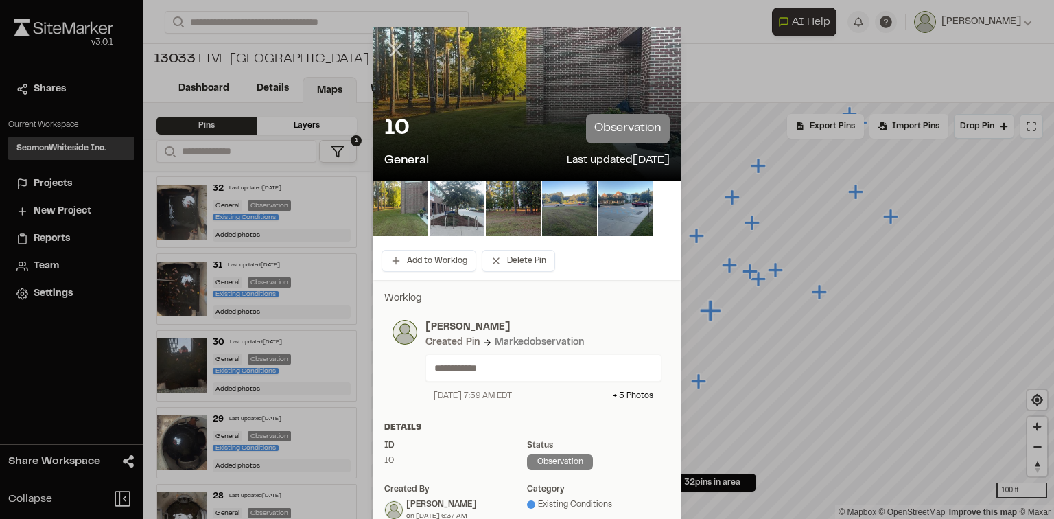
click at [384, 49] on icon at bounding box center [395, 49] width 23 height 23
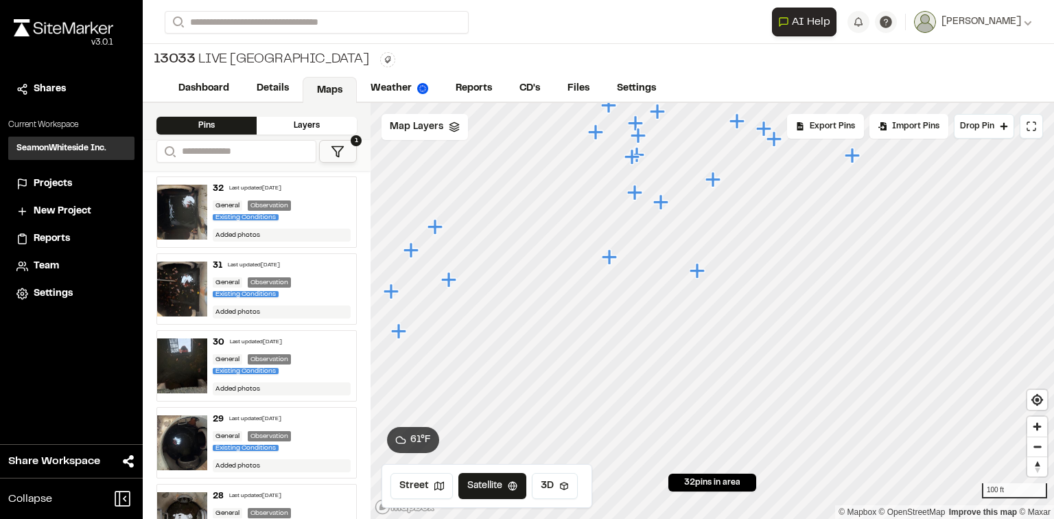
scroll to position [165, 0]
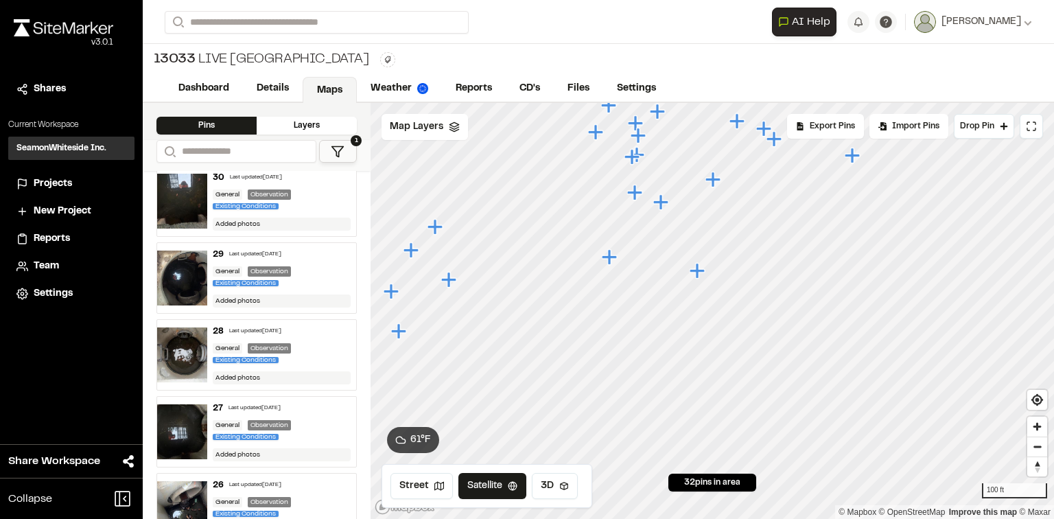
click at [318, 414] on div "27 Last updated Oct 10, 2025 General Observation Existing Conditions Added phot…" at bounding box center [282, 432] width 150 height 70
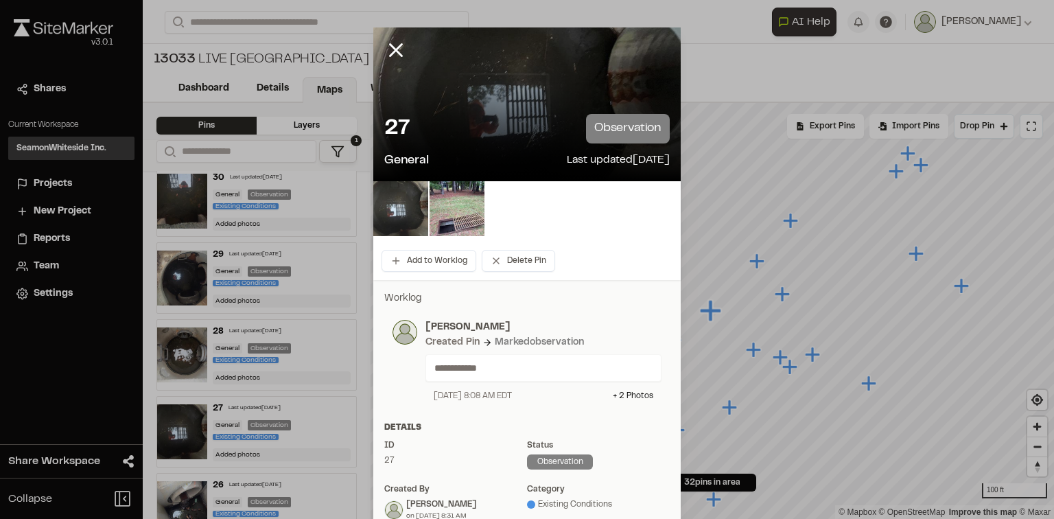
click at [401, 215] on img at bounding box center [400, 208] width 55 height 55
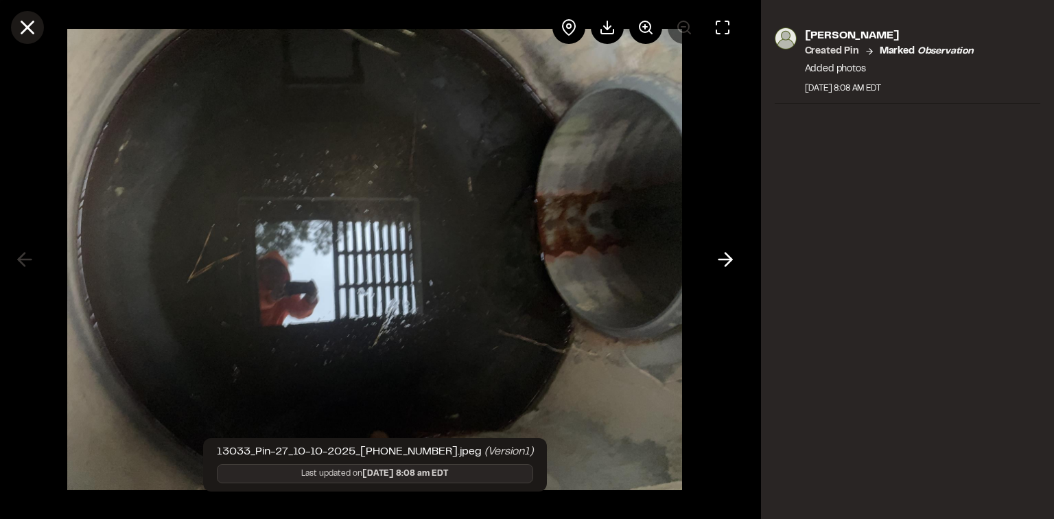
click at [12, 27] on button at bounding box center [27, 27] width 33 height 33
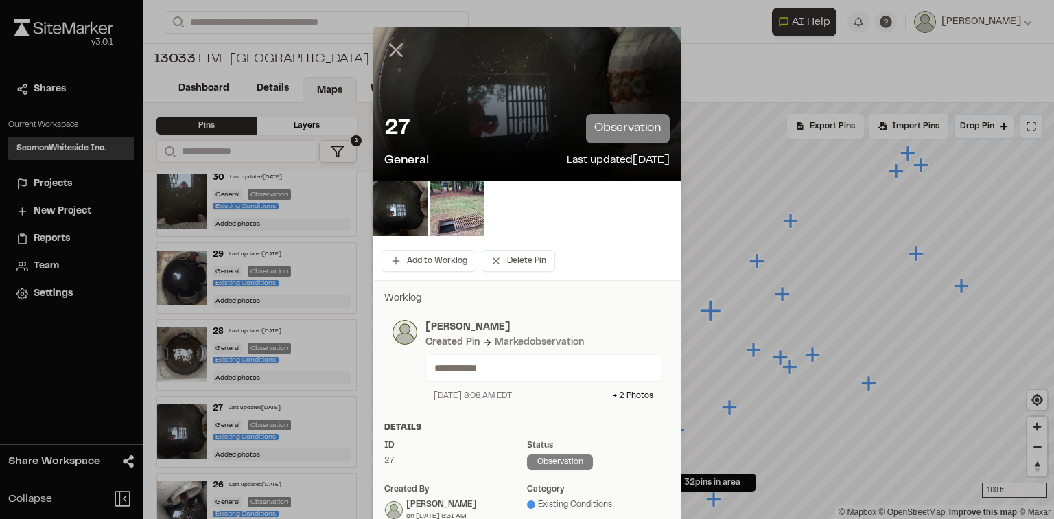
click at [397, 51] on icon at bounding box center [395, 49] width 23 height 23
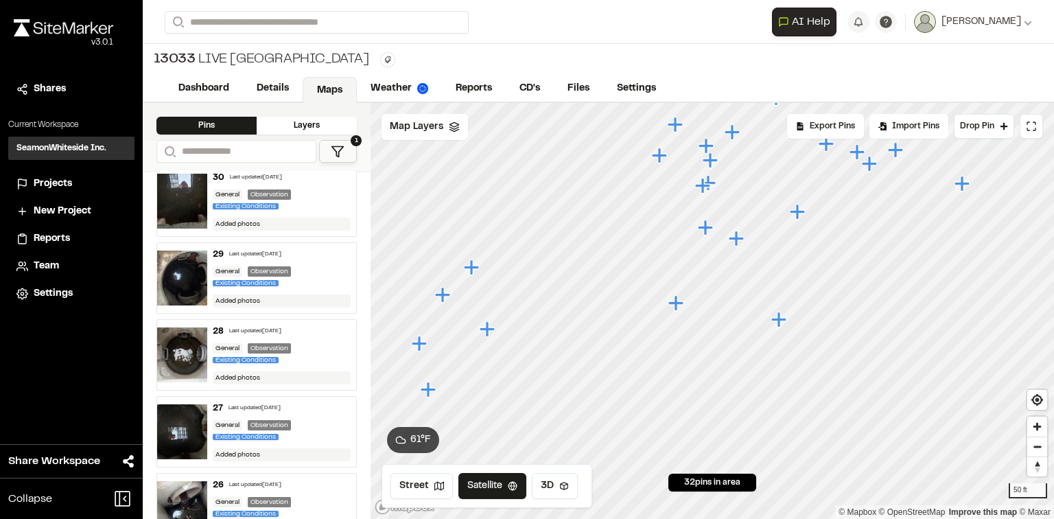
click at [675, 303] on icon "Map marker" at bounding box center [675, 302] width 15 height 15
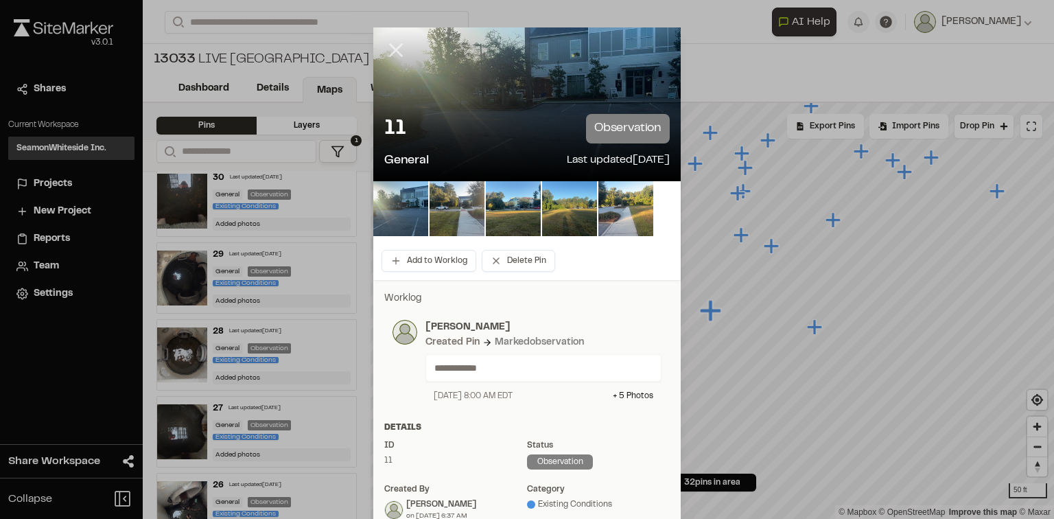
click at [391, 47] on icon at bounding box center [395, 49] width 23 height 23
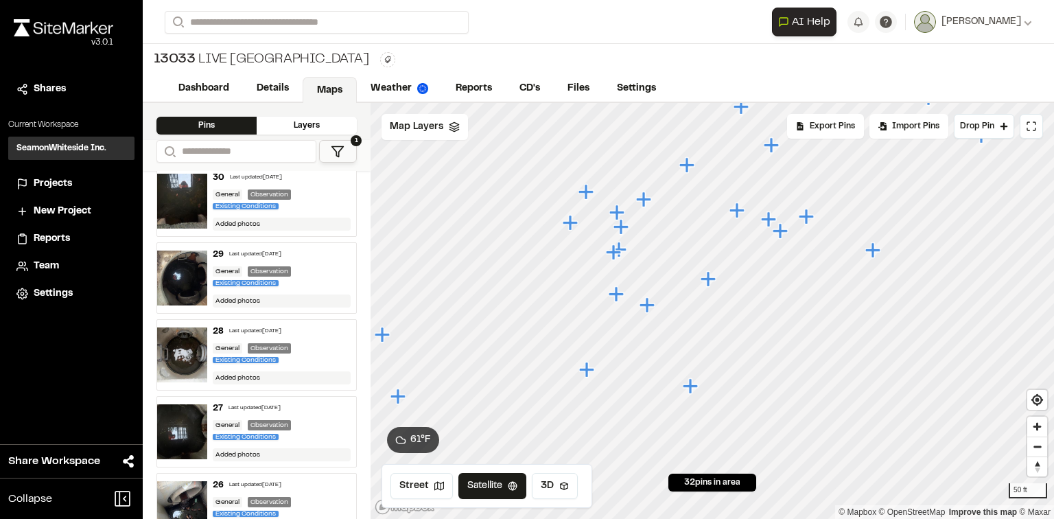
click at [647, 310] on icon "Map marker" at bounding box center [646, 304] width 15 height 15
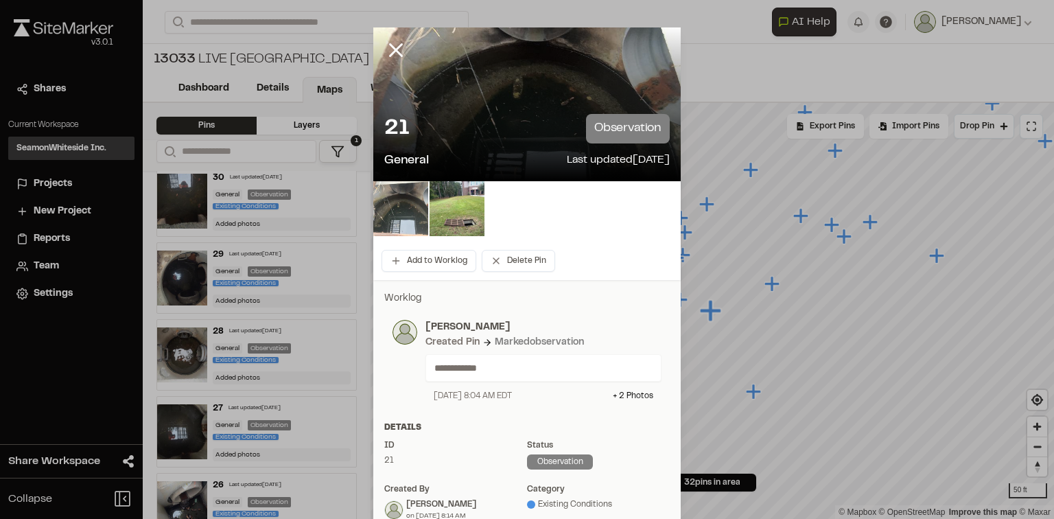
click at [397, 214] on img at bounding box center [400, 208] width 55 height 55
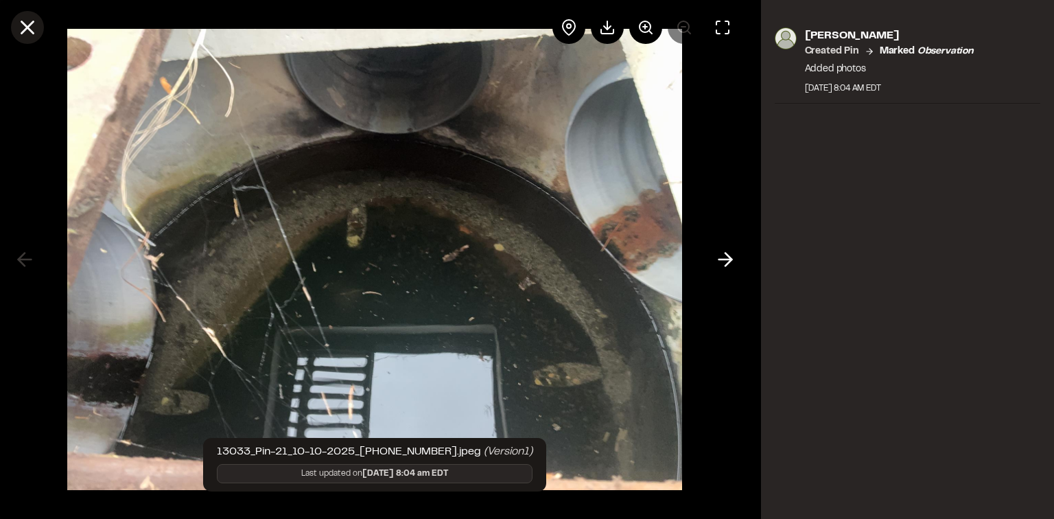
click at [23, 28] on icon at bounding box center [27, 27] width 23 height 23
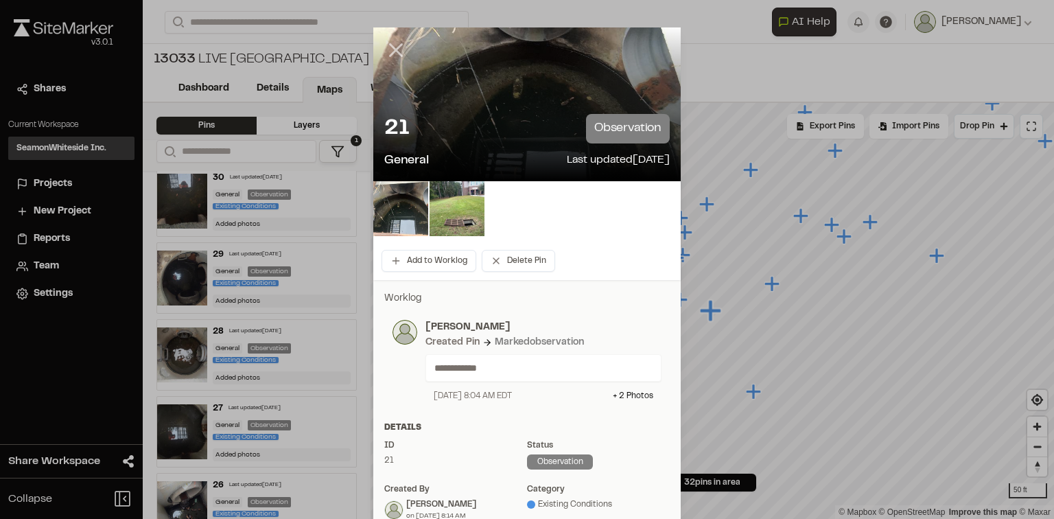
click at [392, 44] on icon at bounding box center [395, 49] width 23 height 23
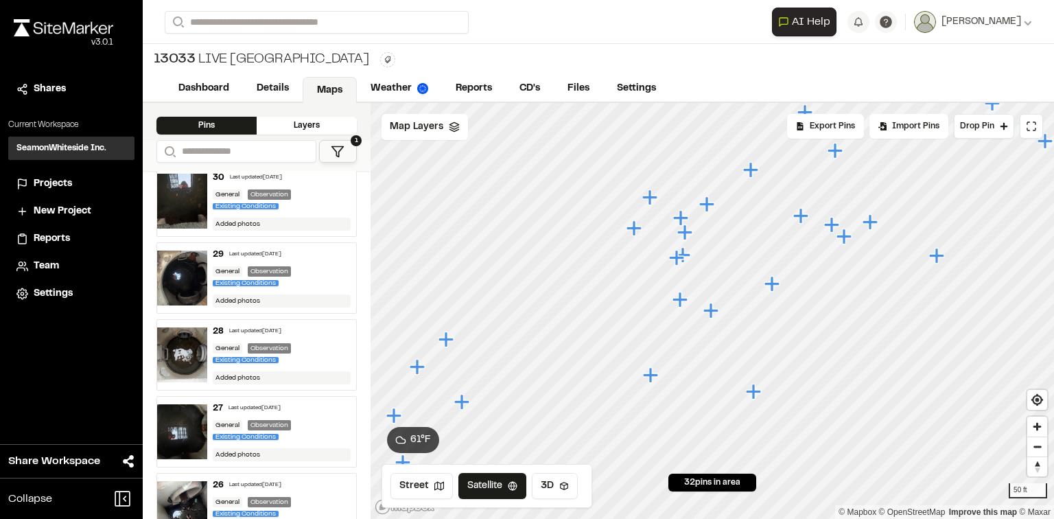
click at [688, 253] on icon "Map marker" at bounding box center [682, 254] width 15 height 15
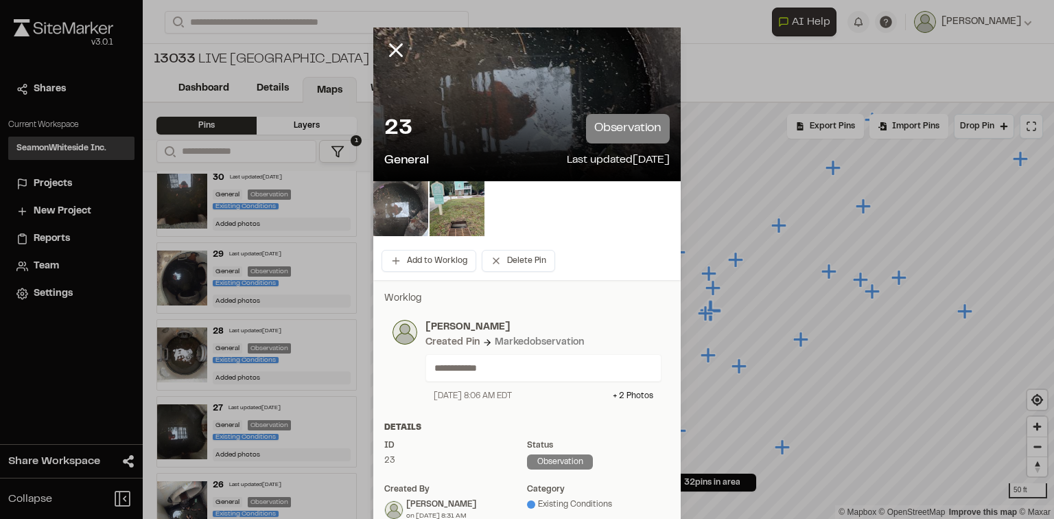
click at [395, 214] on img at bounding box center [400, 208] width 55 height 55
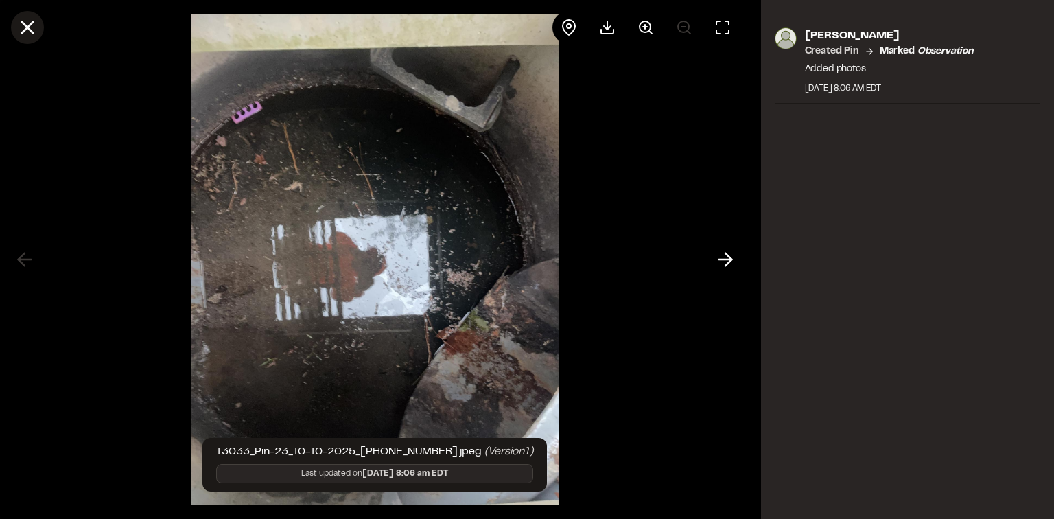
click at [19, 32] on icon at bounding box center [27, 27] width 23 height 23
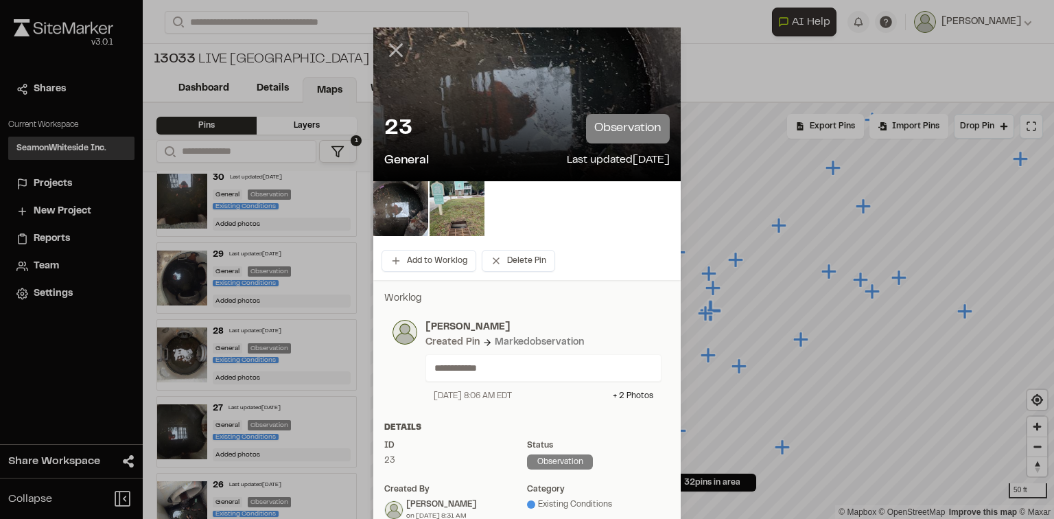
click at [388, 49] on icon at bounding box center [395, 49] width 23 height 23
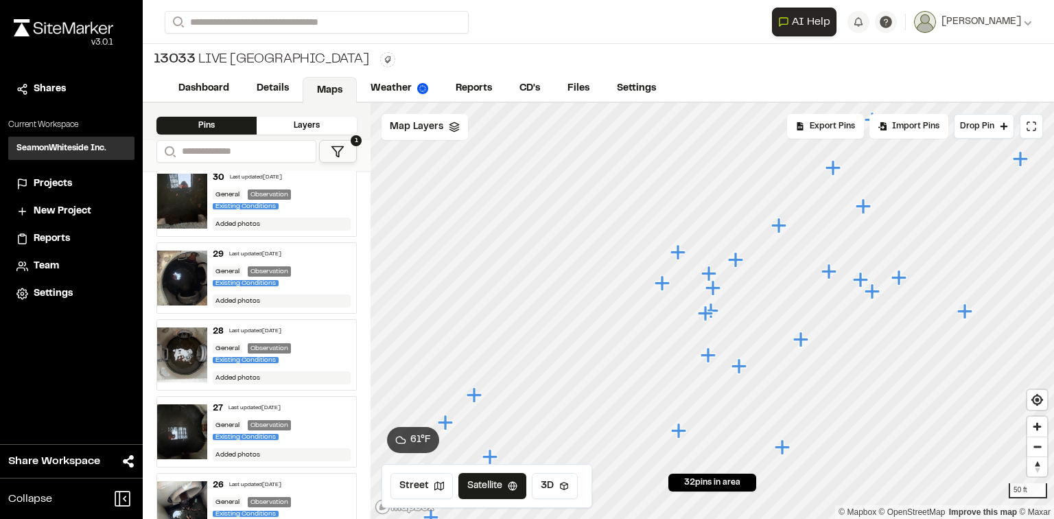
click at [705, 313] on icon "Map marker" at bounding box center [705, 312] width 15 height 15
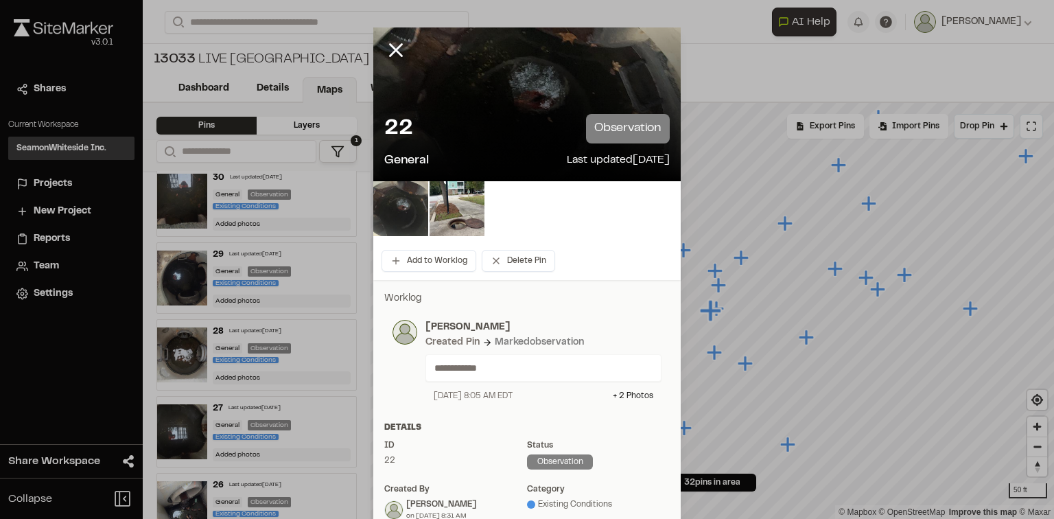
click at [398, 214] on img at bounding box center [400, 208] width 55 height 55
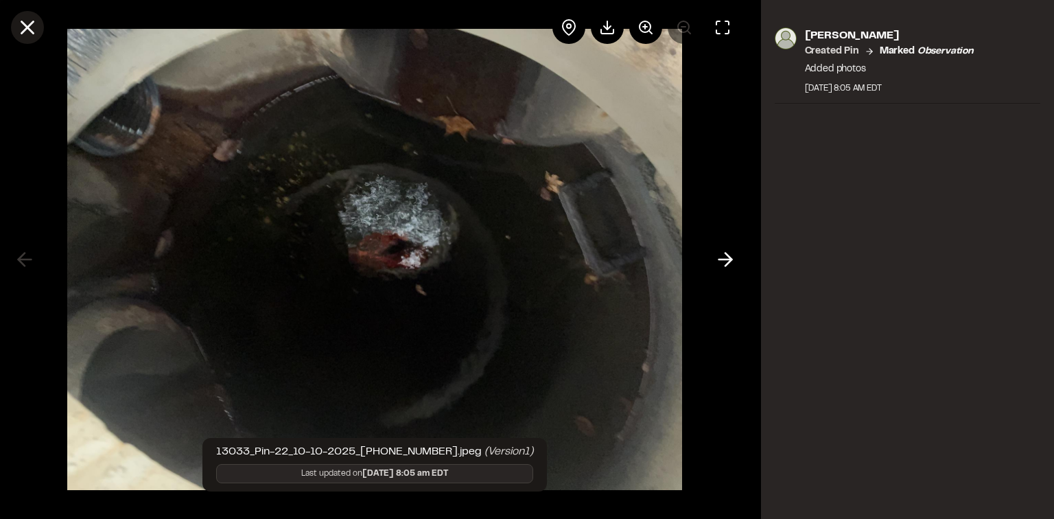
click at [28, 25] on icon at bounding box center [27, 27] width 23 height 23
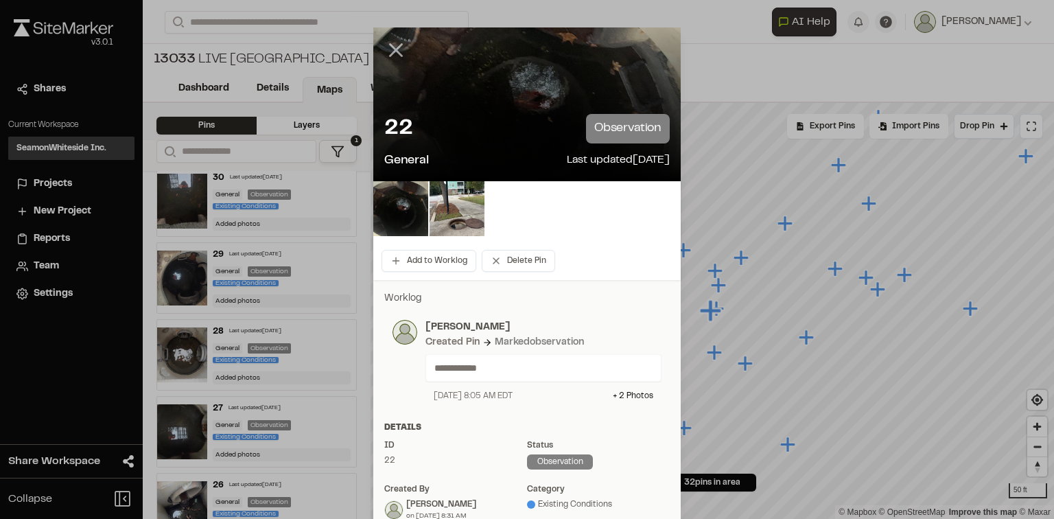
click at [397, 49] on icon at bounding box center [395, 49] width 23 height 23
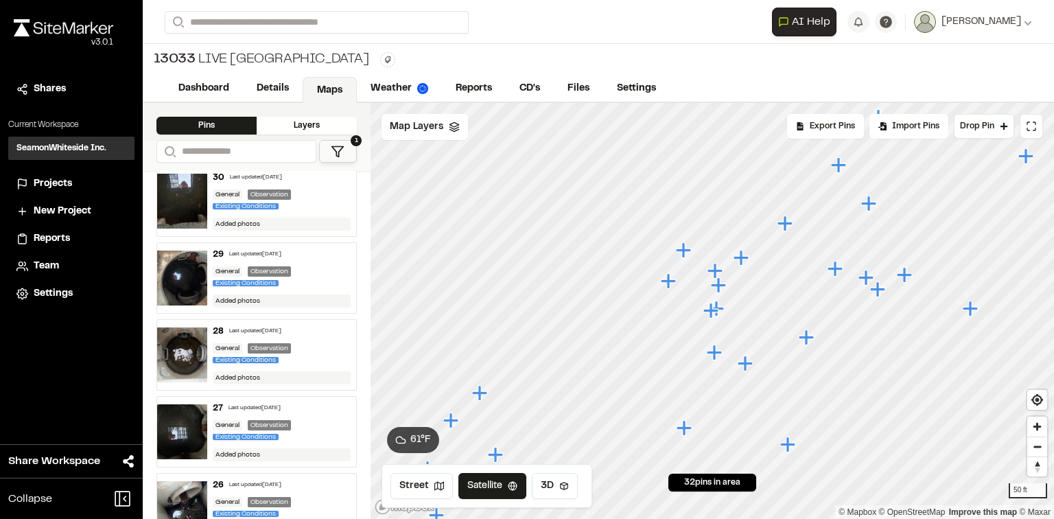
click at [881, 292] on icon "Map marker" at bounding box center [879, 290] width 18 height 18
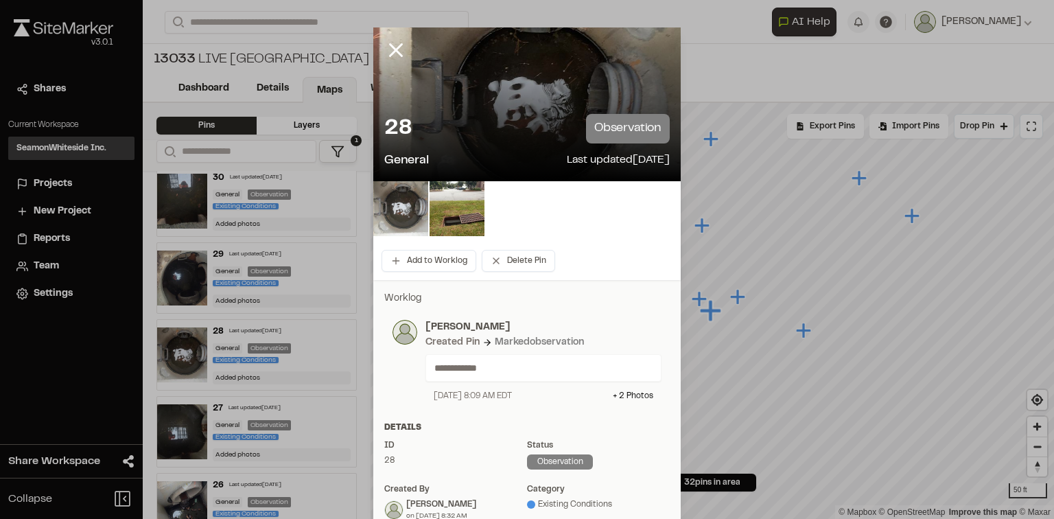
click at [406, 211] on img at bounding box center [400, 208] width 55 height 55
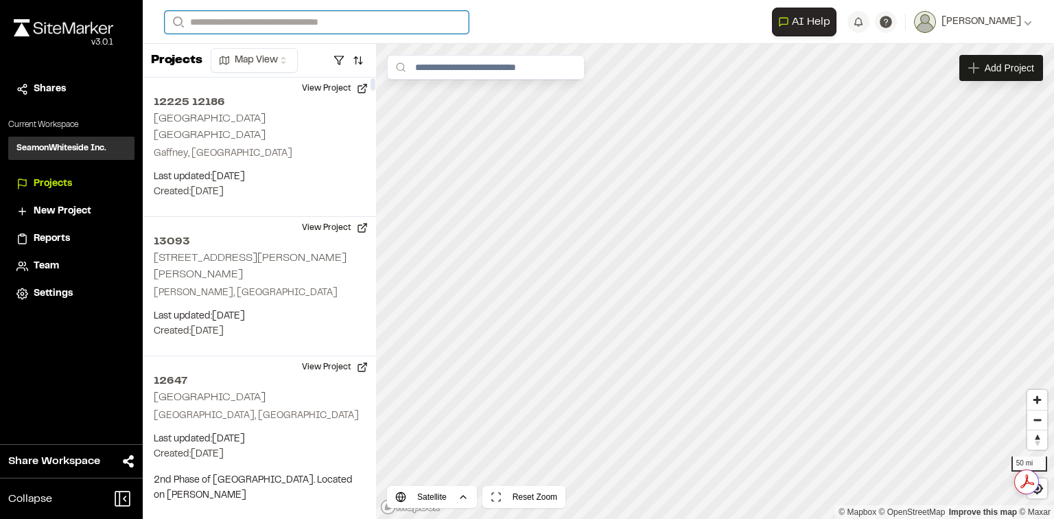
click at [298, 22] on input "Search" at bounding box center [317, 22] width 304 height 23
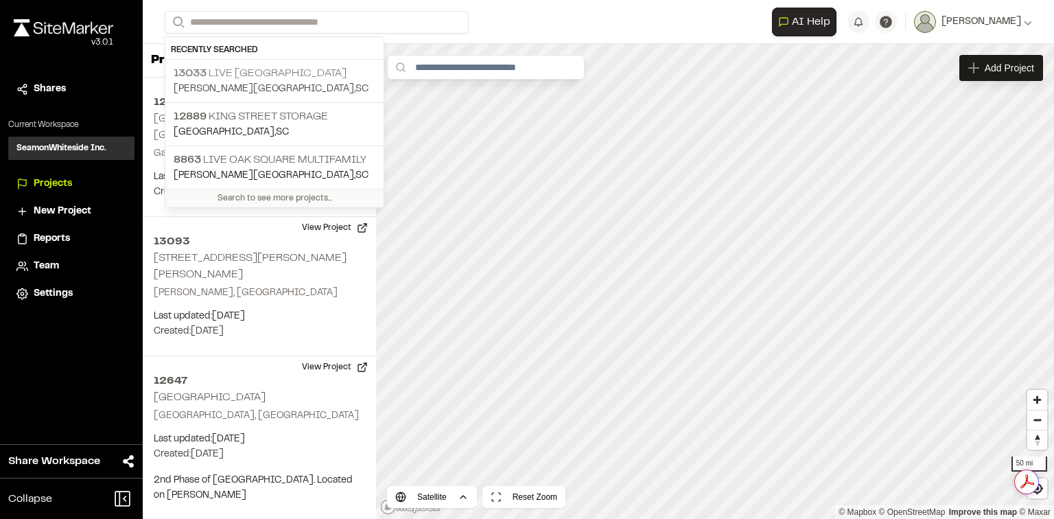
click at [302, 88] on p "Johns Island , SC" at bounding box center [275, 89] width 202 height 15
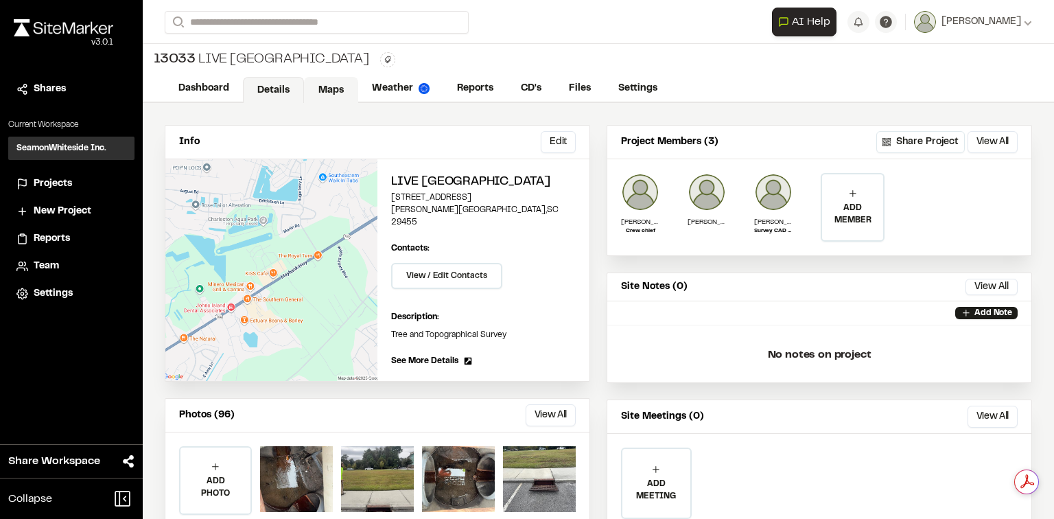
click at [320, 78] on link "Maps" at bounding box center [331, 90] width 54 height 26
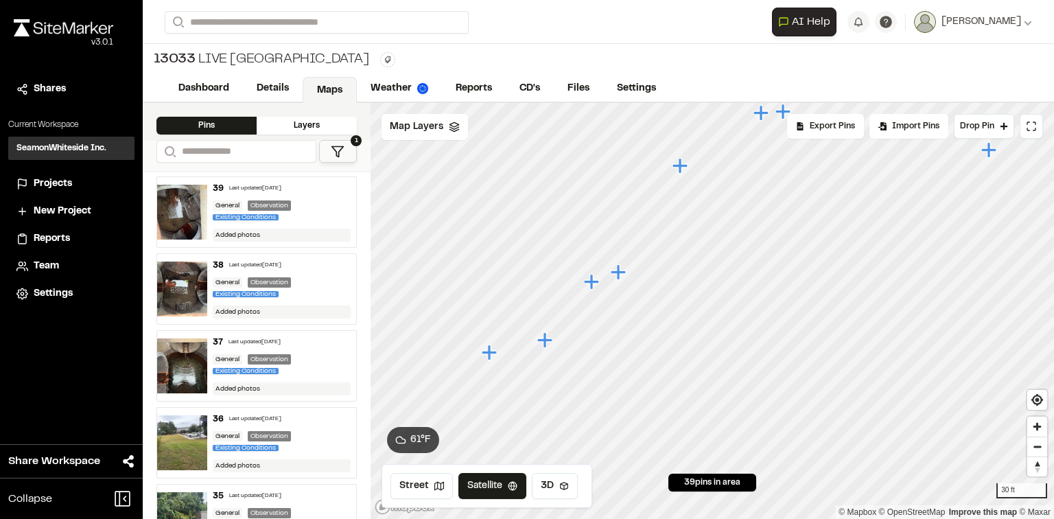
click at [593, 281] on icon "Map marker" at bounding box center [591, 281] width 15 height 15
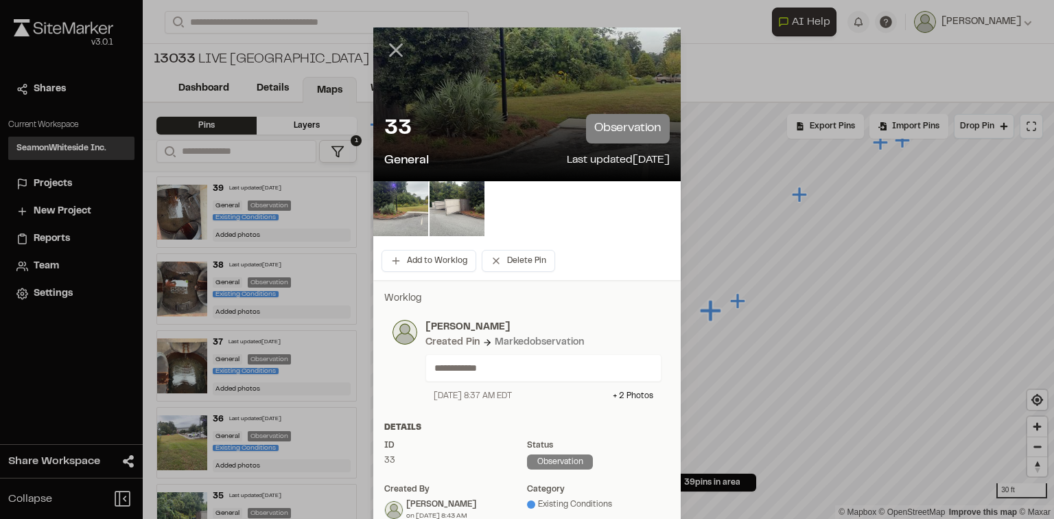
click at [390, 50] on line at bounding box center [396, 51] width 12 height 12
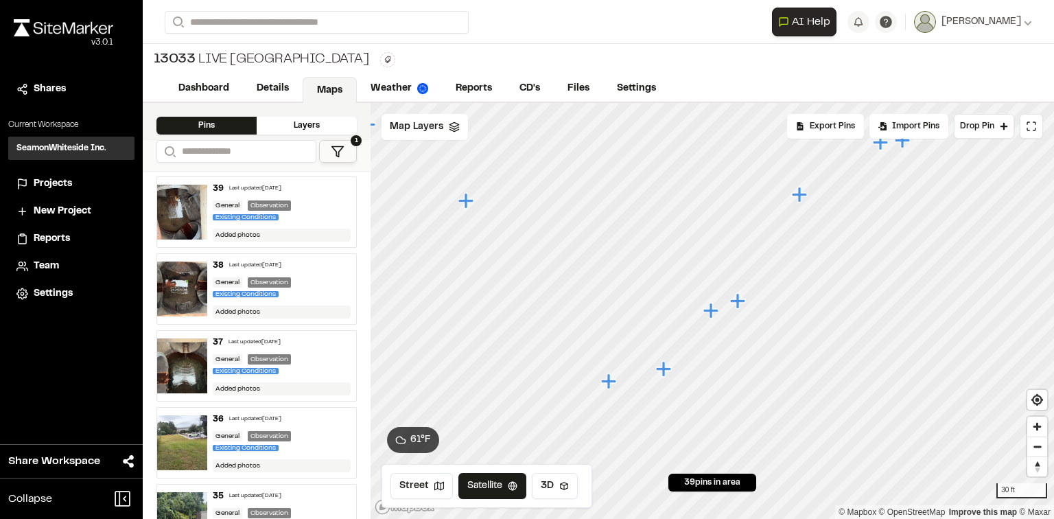
click at [803, 196] on icon "Map marker" at bounding box center [799, 194] width 15 height 15
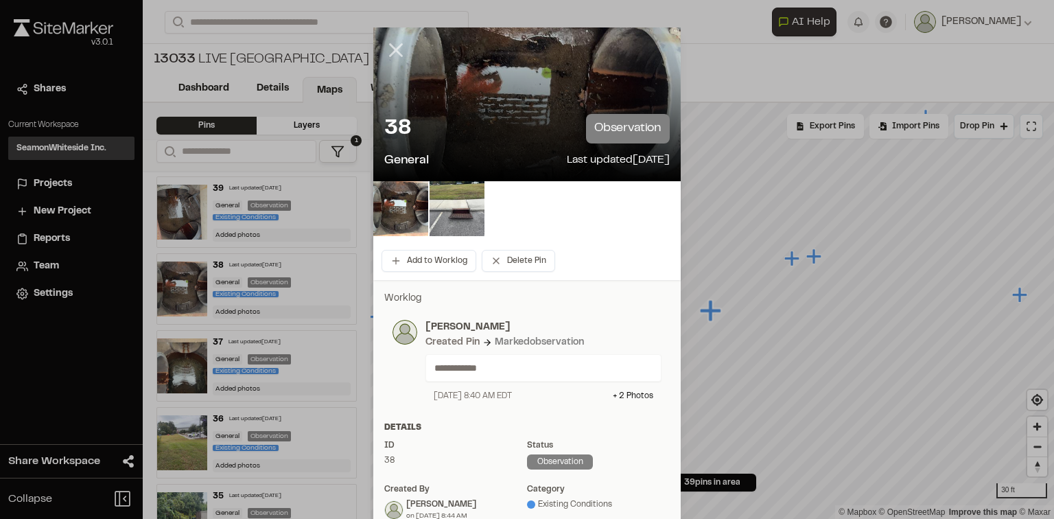
click at [386, 49] on icon at bounding box center [395, 49] width 23 height 23
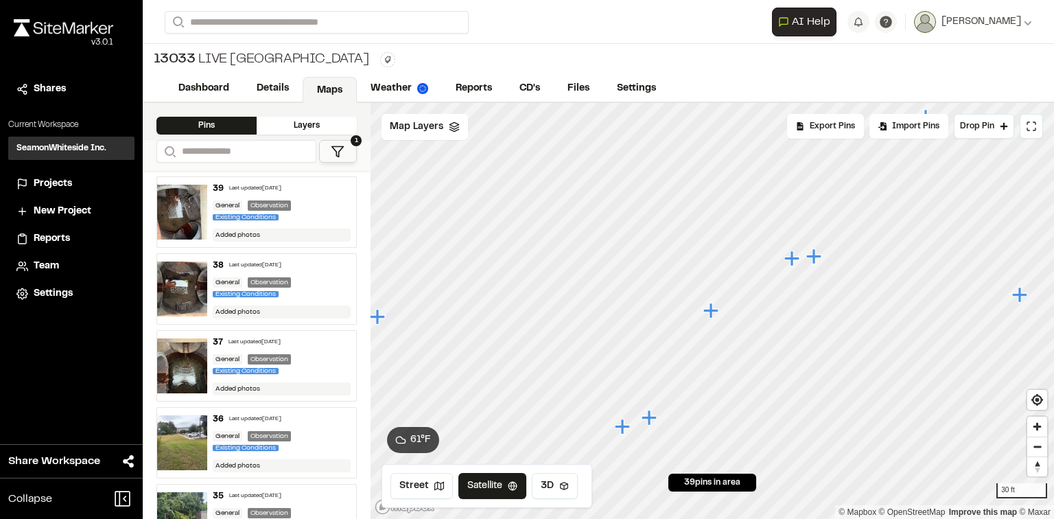
click at [650, 420] on icon "Map marker" at bounding box center [648, 417] width 15 height 15
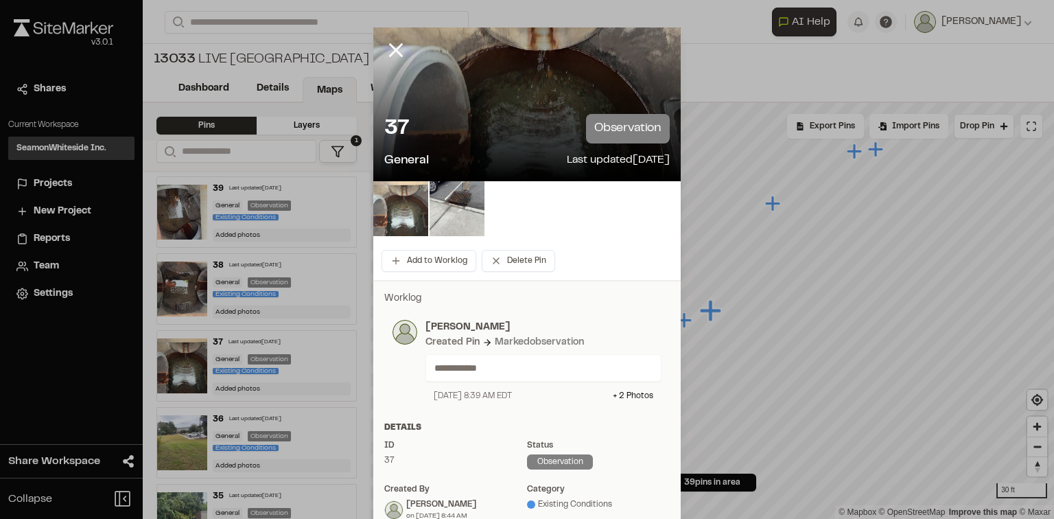
click at [419, 209] on img at bounding box center [400, 208] width 55 height 55
